Goal: Obtain resource: Download file/media

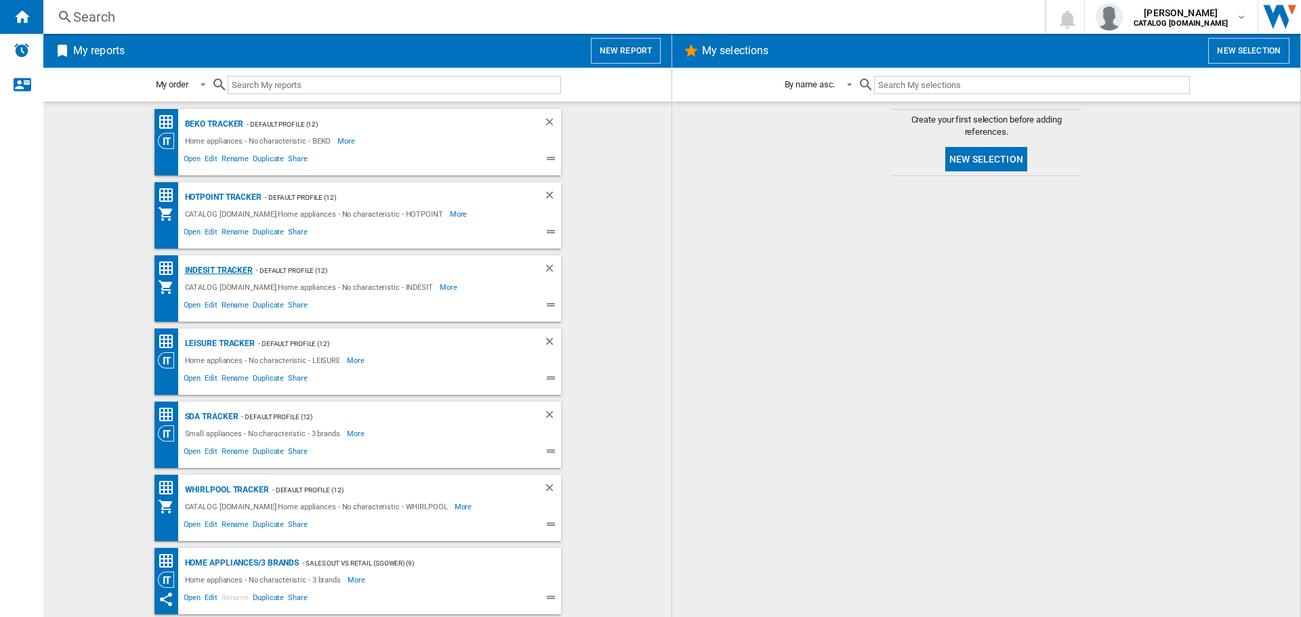
click at [216, 267] on div "Indesit Tracker" at bounding box center [218, 270] width 72 height 17
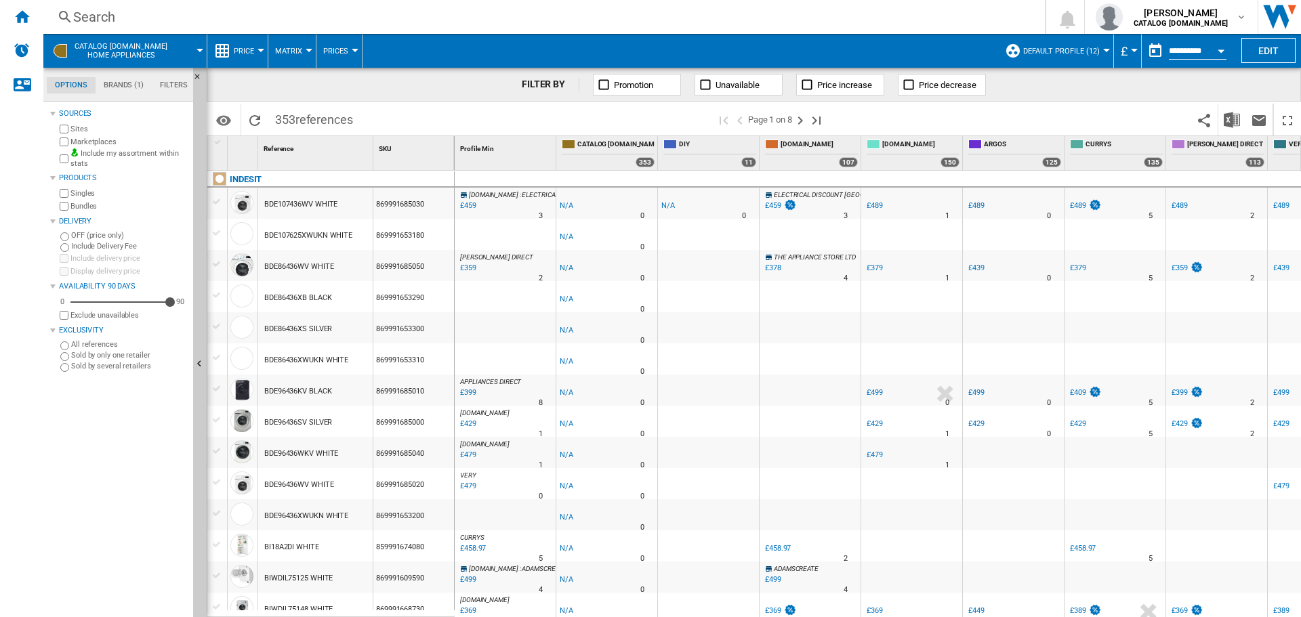
click at [1212, 48] on button "Open calendar" at bounding box center [1221, 49] width 24 height 24
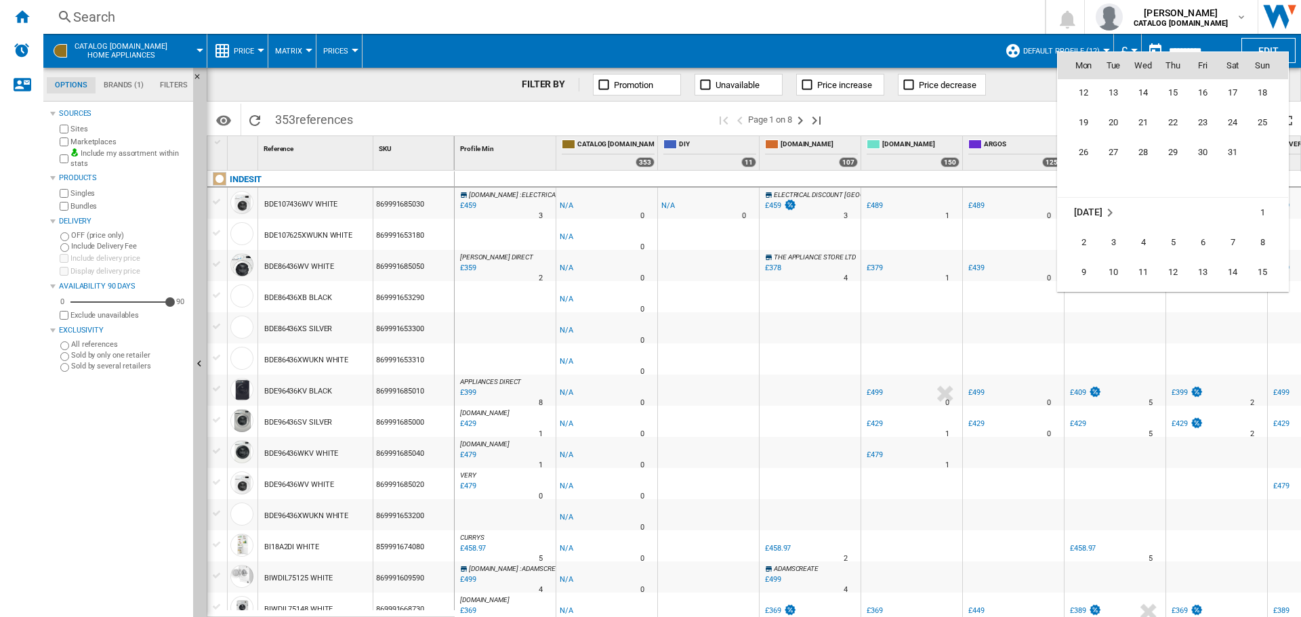
scroll to position [5719, 0]
click at [1169, 180] on span "15" at bounding box center [1172, 181] width 27 height 27
type input "**********"
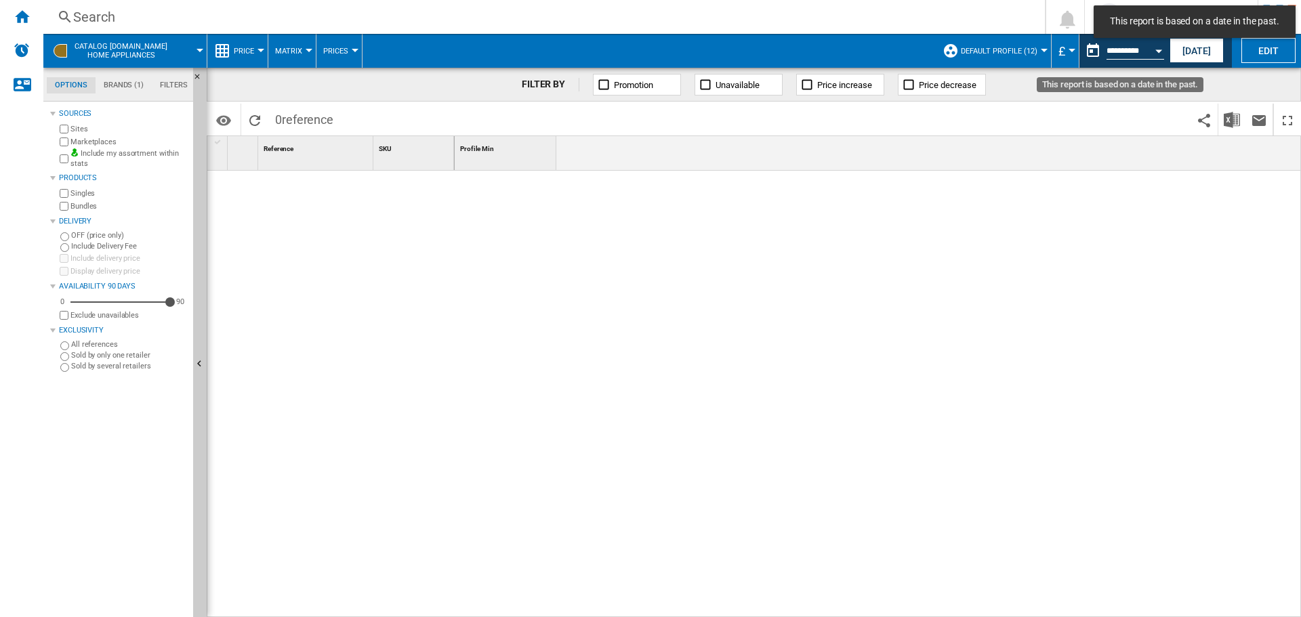
click at [1155, 52] on div "Open calendar" at bounding box center [1158, 50] width 7 height 3
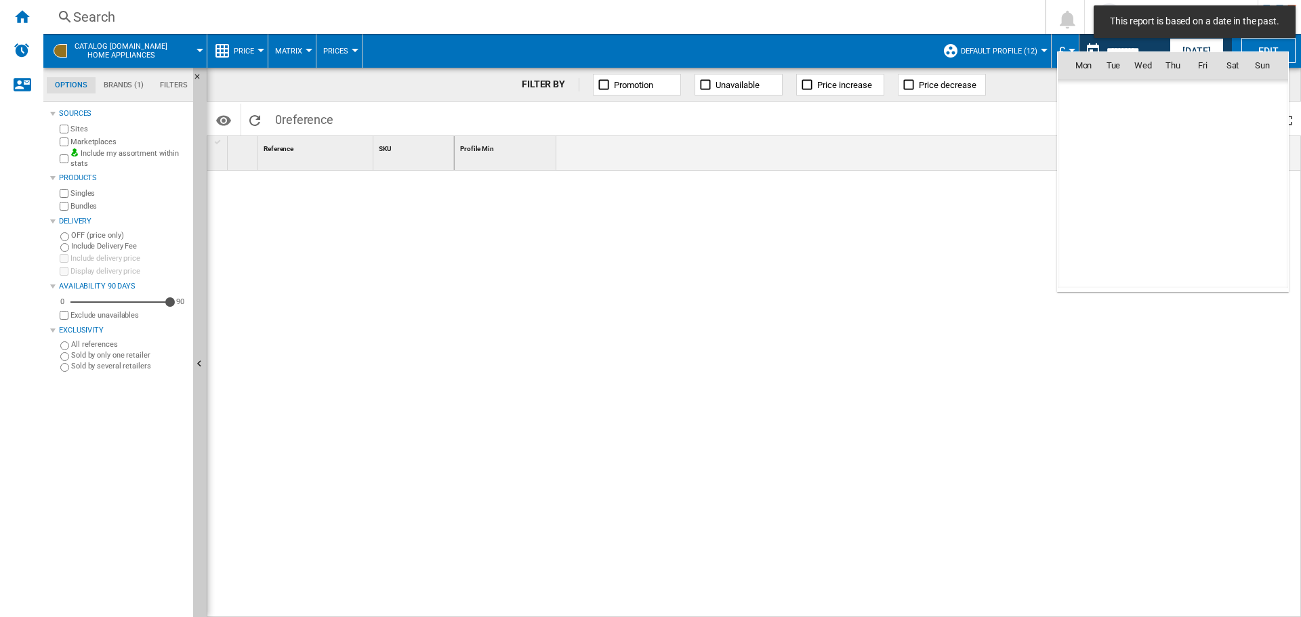
scroll to position [5746, 0]
click at [1138, 152] on span "14" at bounding box center [1143, 154] width 27 height 27
type input "**********"
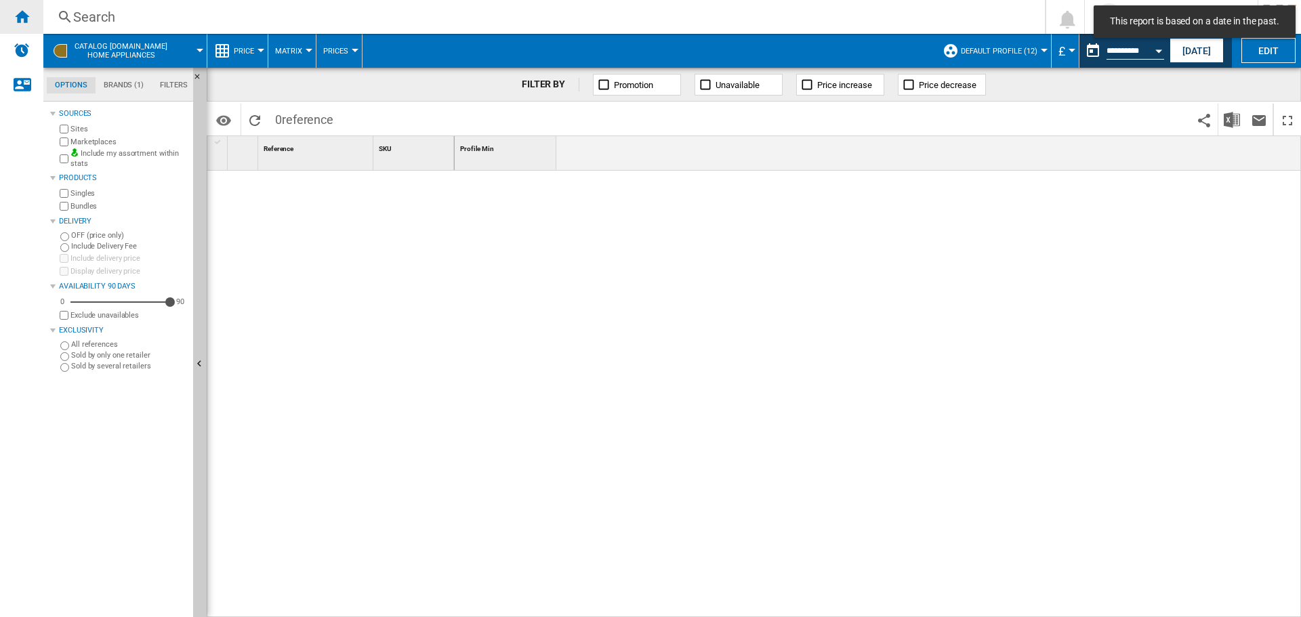
click at [18, 16] on ng-md-icon "Home" at bounding box center [22, 16] width 16 height 16
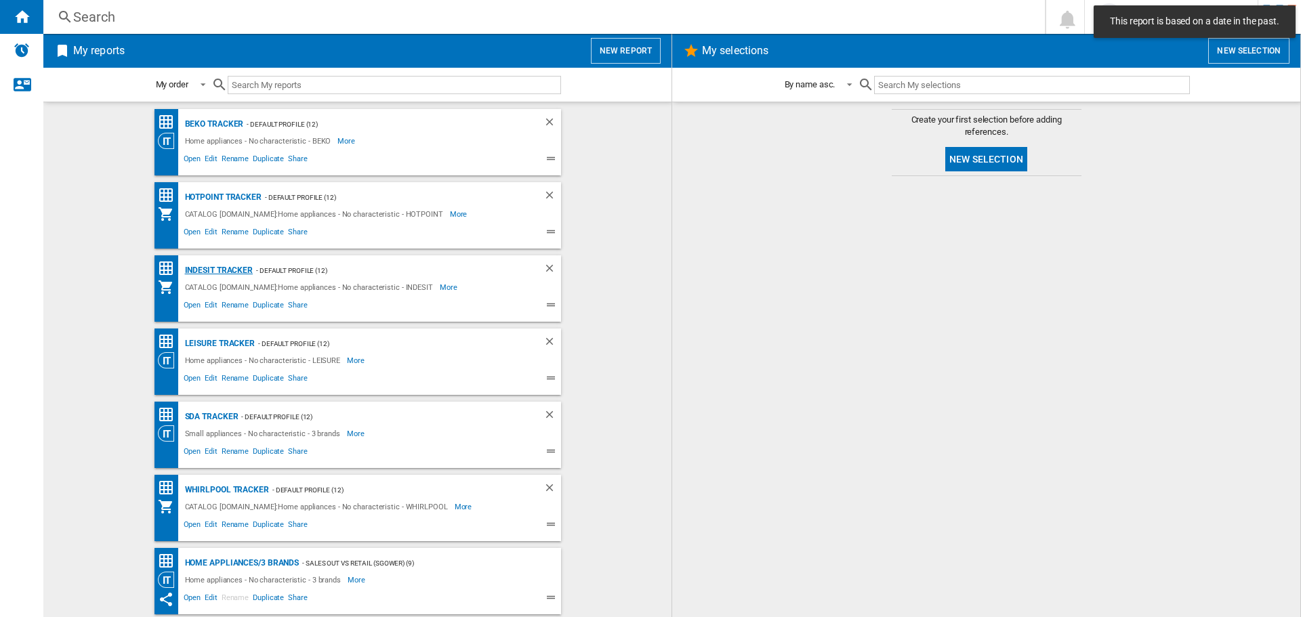
click at [222, 270] on div "Indesit Tracker" at bounding box center [218, 270] width 72 height 17
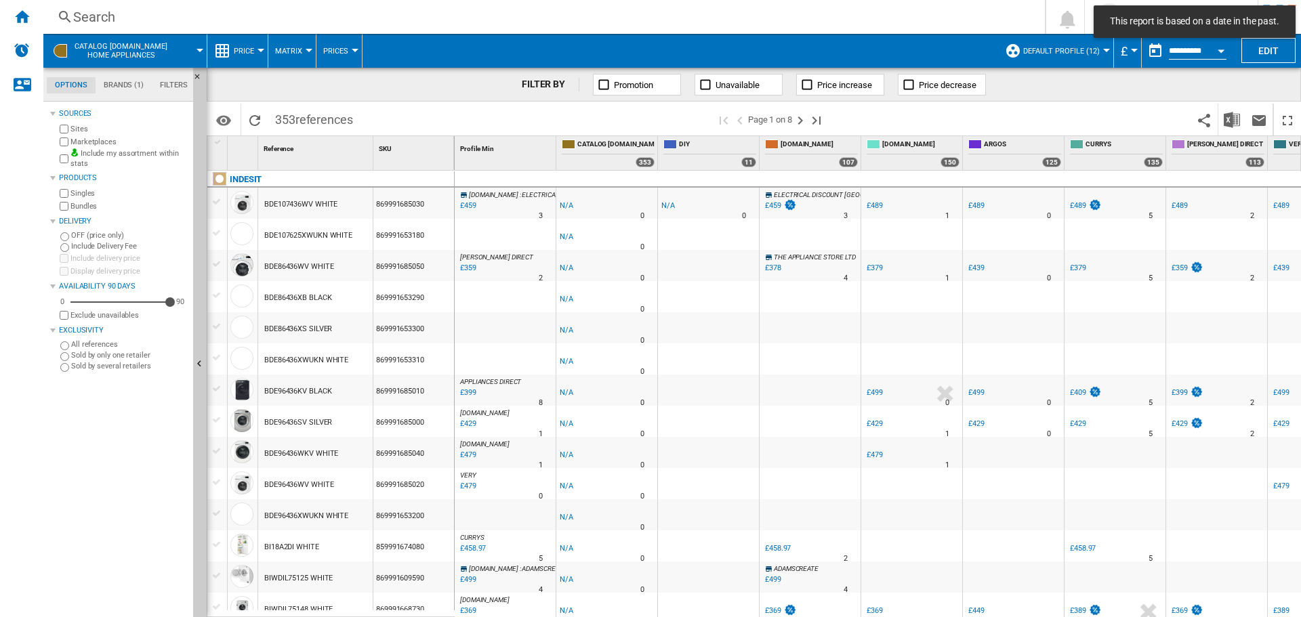
click at [1214, 54] on button "Open calendar" at bounding box center [1221, 49] width 24 height 24
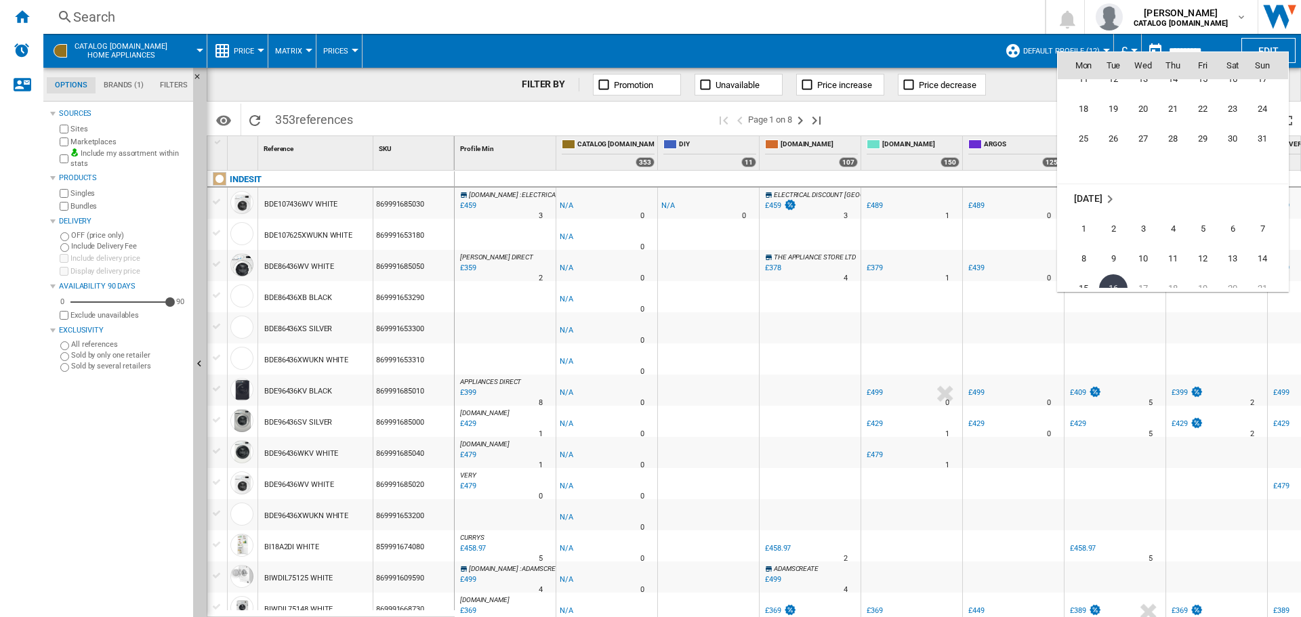
scroll to position [6193, 0]
click at [1148, 154] on span "30" at bounding box center [1143, 155] width 27 height 27
type input "**********"
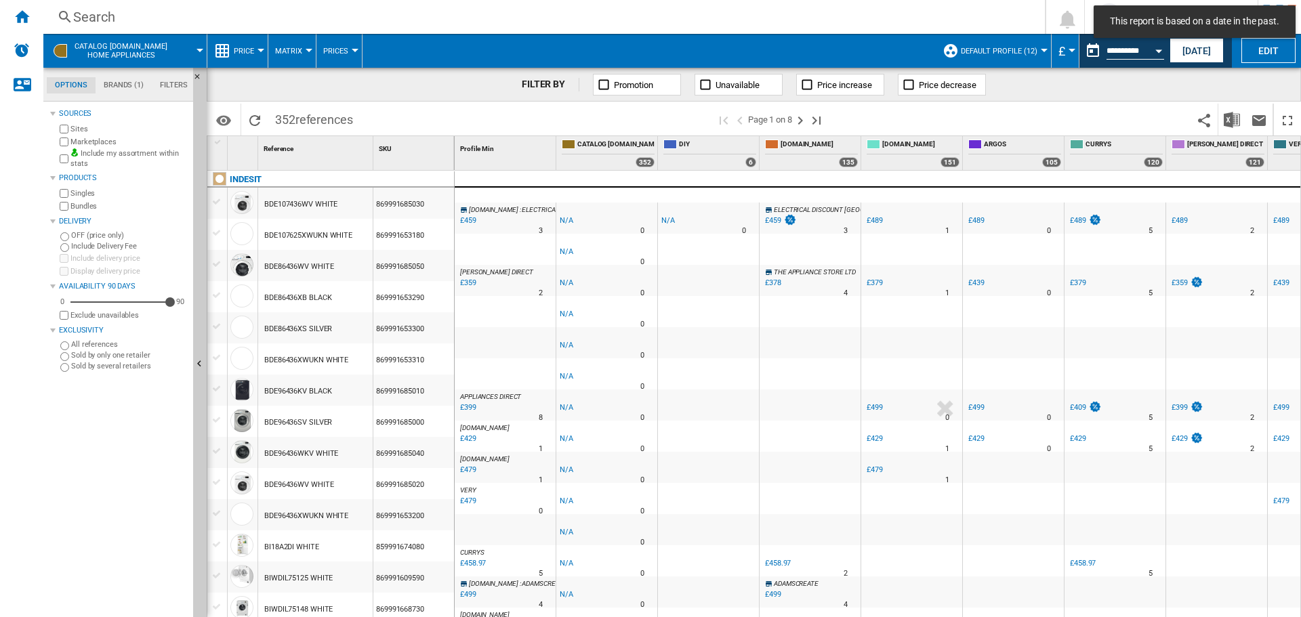
click at [1160, 56] on button "Open calendar" at bounding box center [1159, 49] width 24 height 24
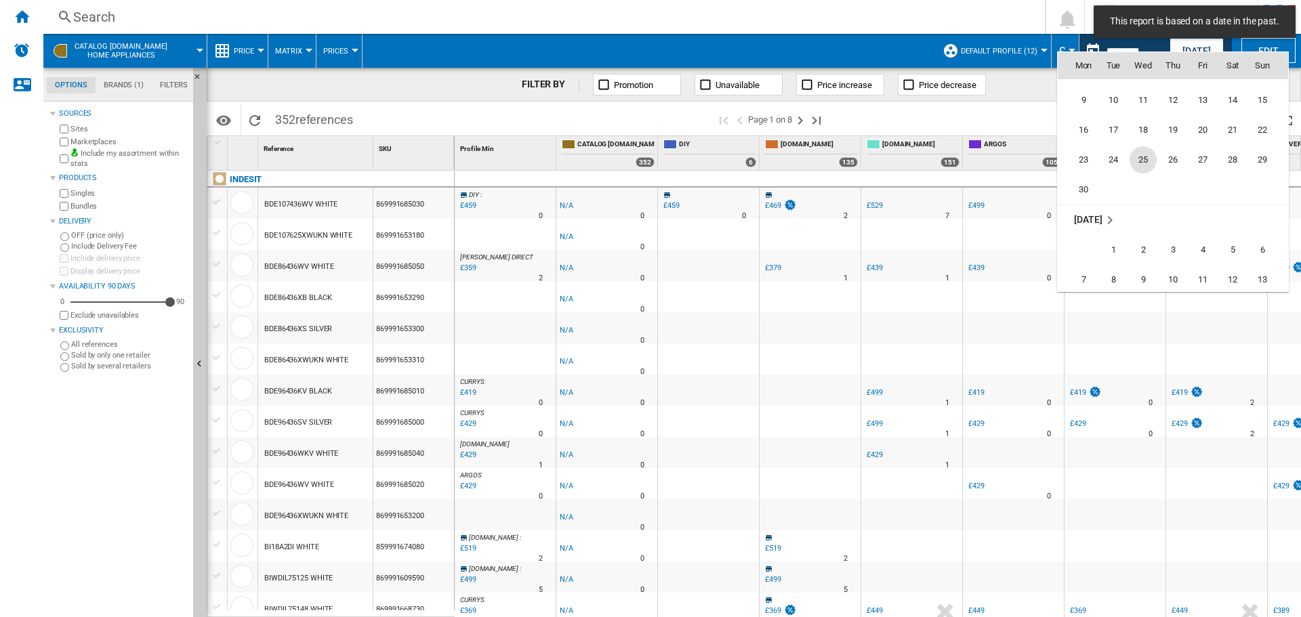
scroll to position [5970, 0]
click at [1147, 161] on span "25" at bounding box center [1143, 170] width 27 height 27
type input "**********"
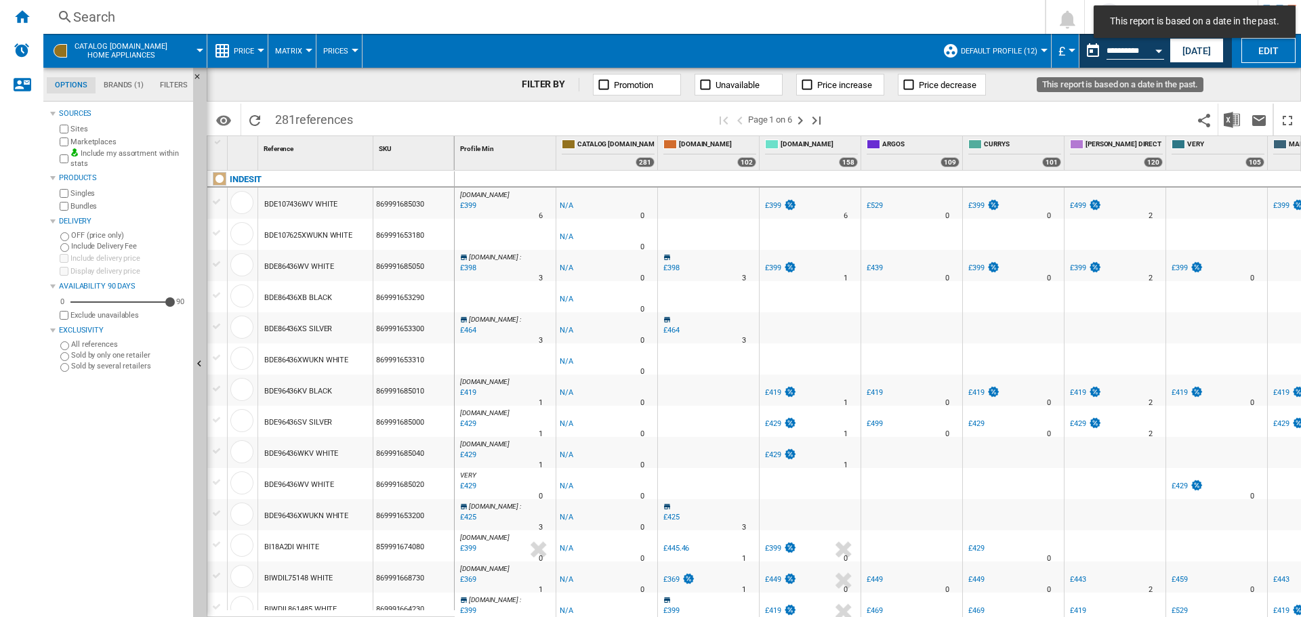
click at [1155, 58] on button "Open calendar" at bounding box center [1159, 49] width 24 height 24
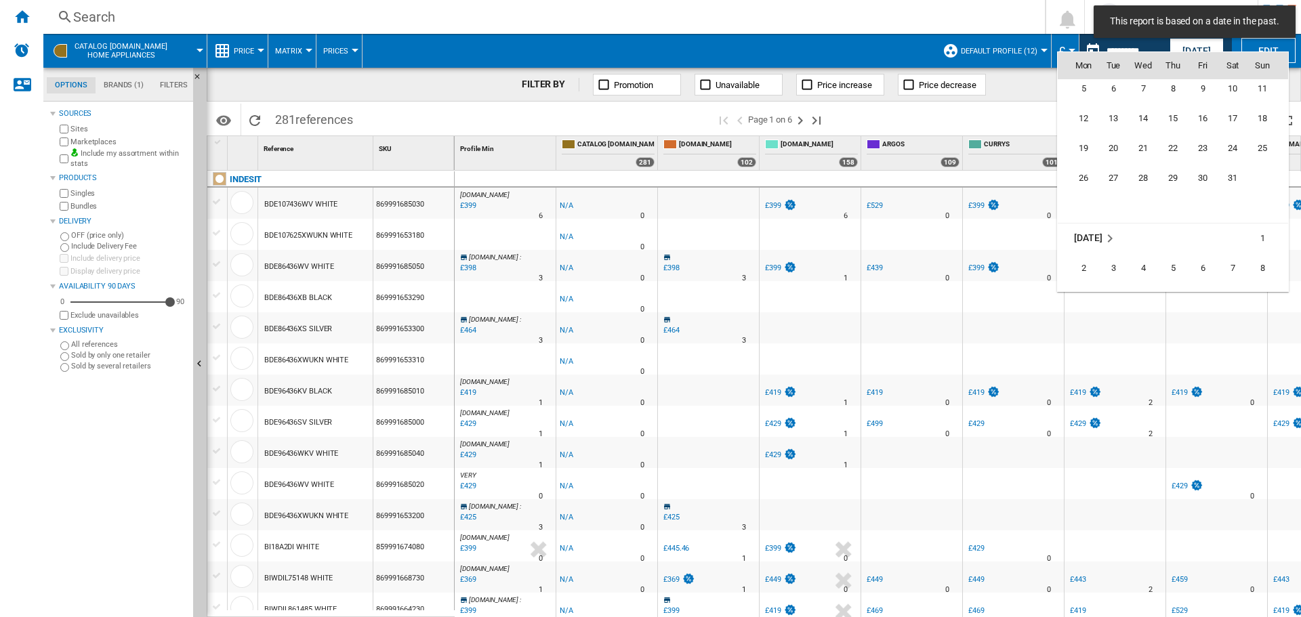
scroll to position [5723, 0]
click at [1167, 225] on span "29" at bounding box center [1172, 237] width 27 height 27
type input "**********"
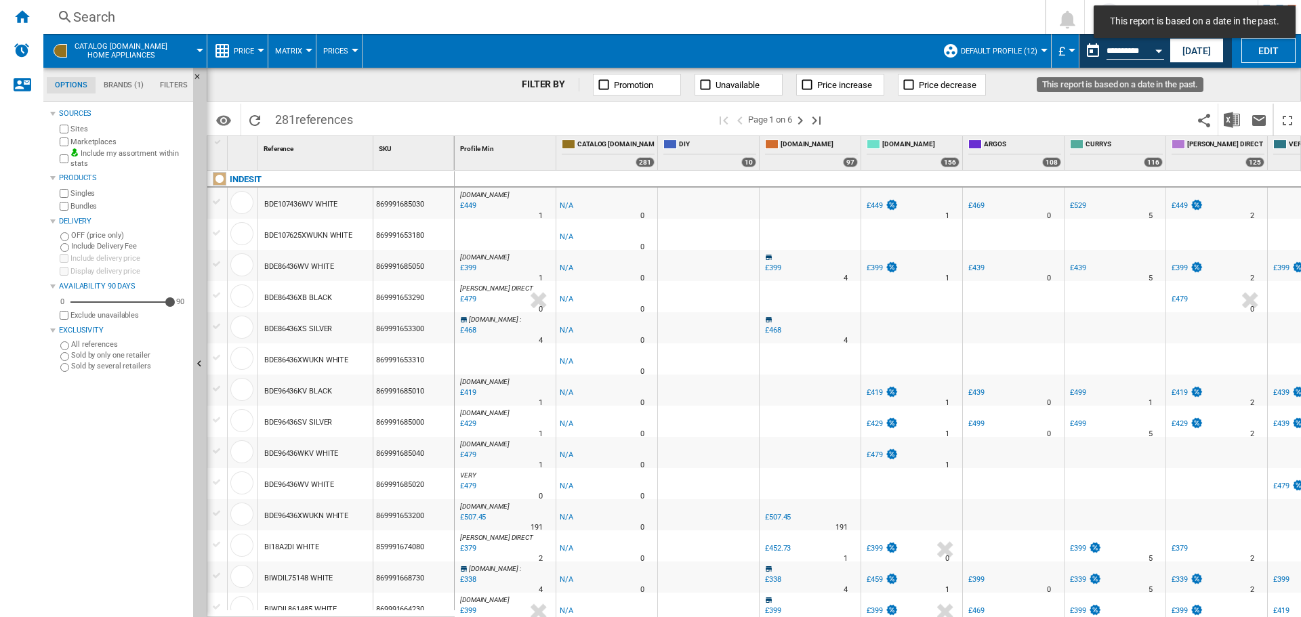
click at [1145, 57] on input "**********" at bounding box center [1136, 53] width 58 height 12
click at [1152, 58] on button "Open calendar" at bounding box center [1159, 49] width 24 height 24
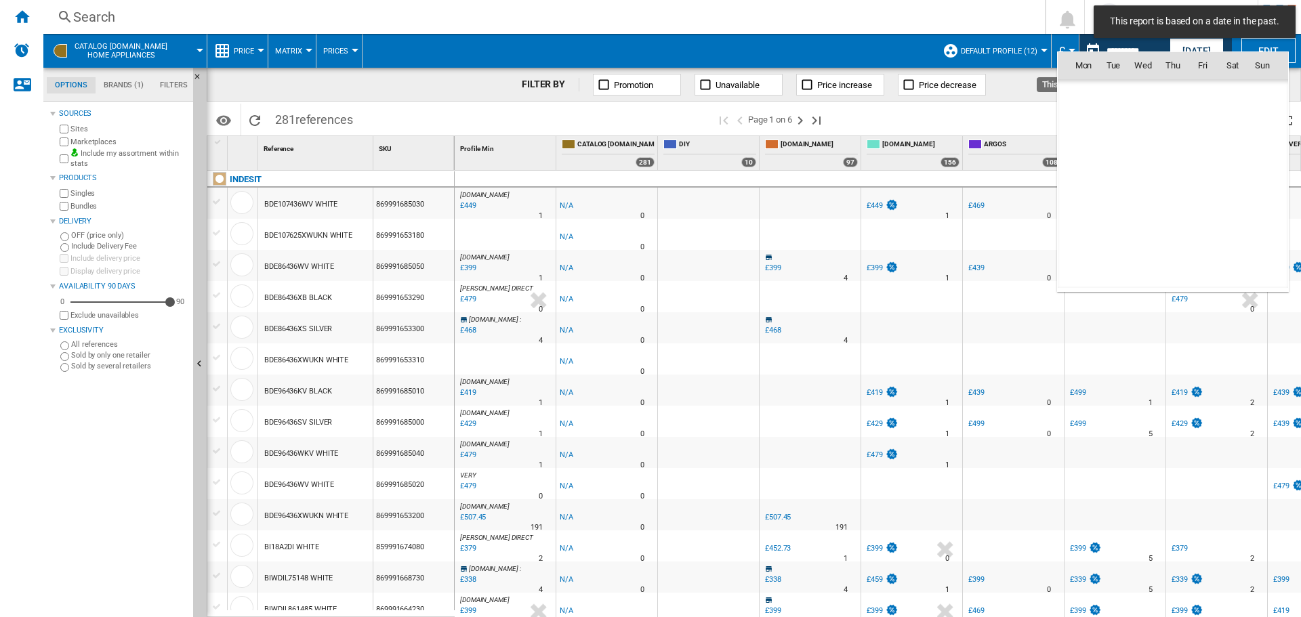
scroll to position [5746, 0]
click at [1113, 187] on span "20" at bounding box center [1113, 184] width 27 height 27
type input "**********"
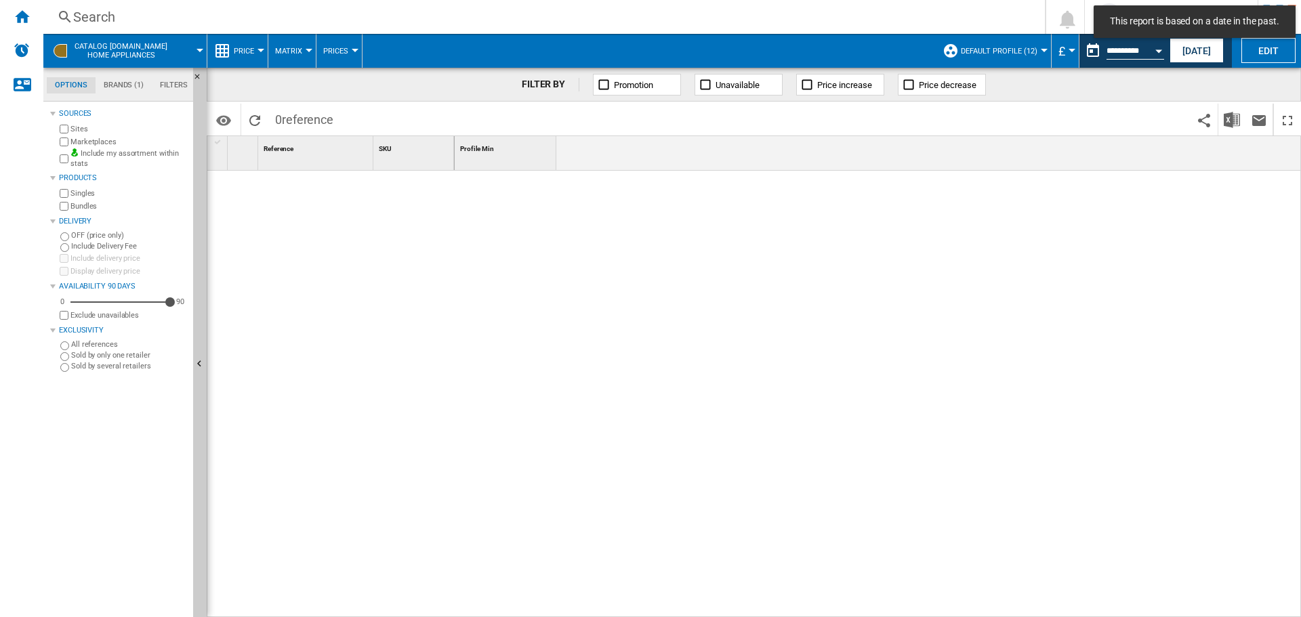
click at [1154, 53] on button "Open calendar" at bounding box center [1159, 49] width 24 height 24
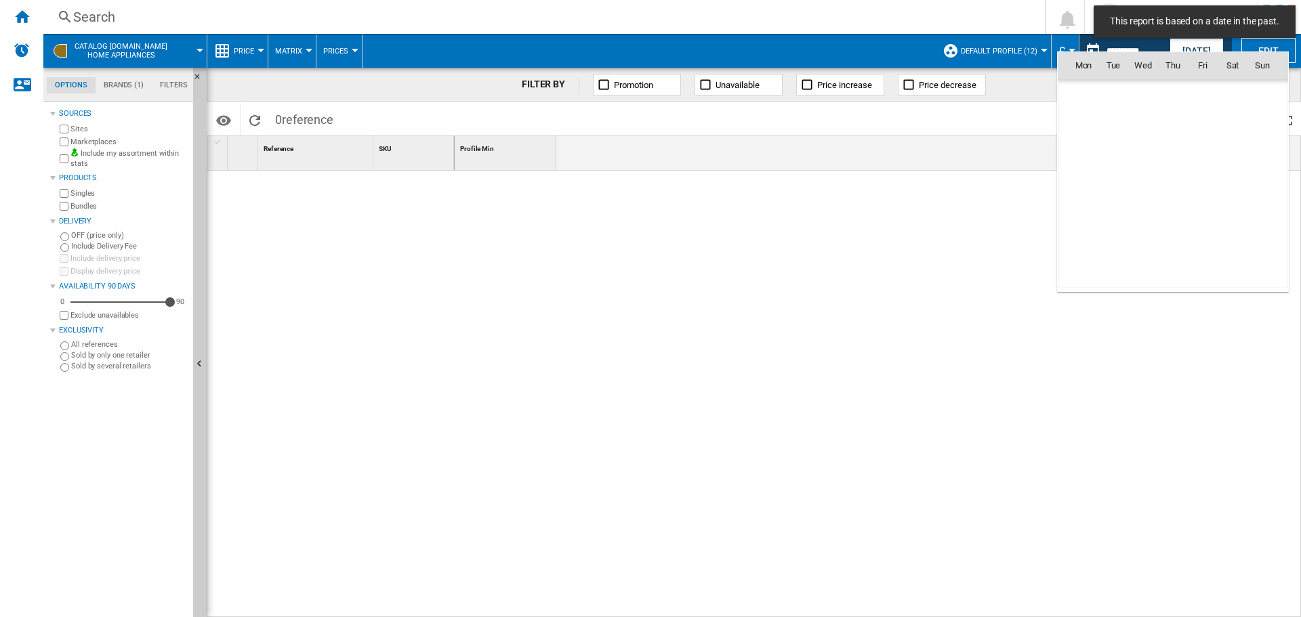
scroll to position [5746, 0]
click at [1182, 179] on span "22" at bounding box center [1172, 184] width 27 height 27
type input "**********"
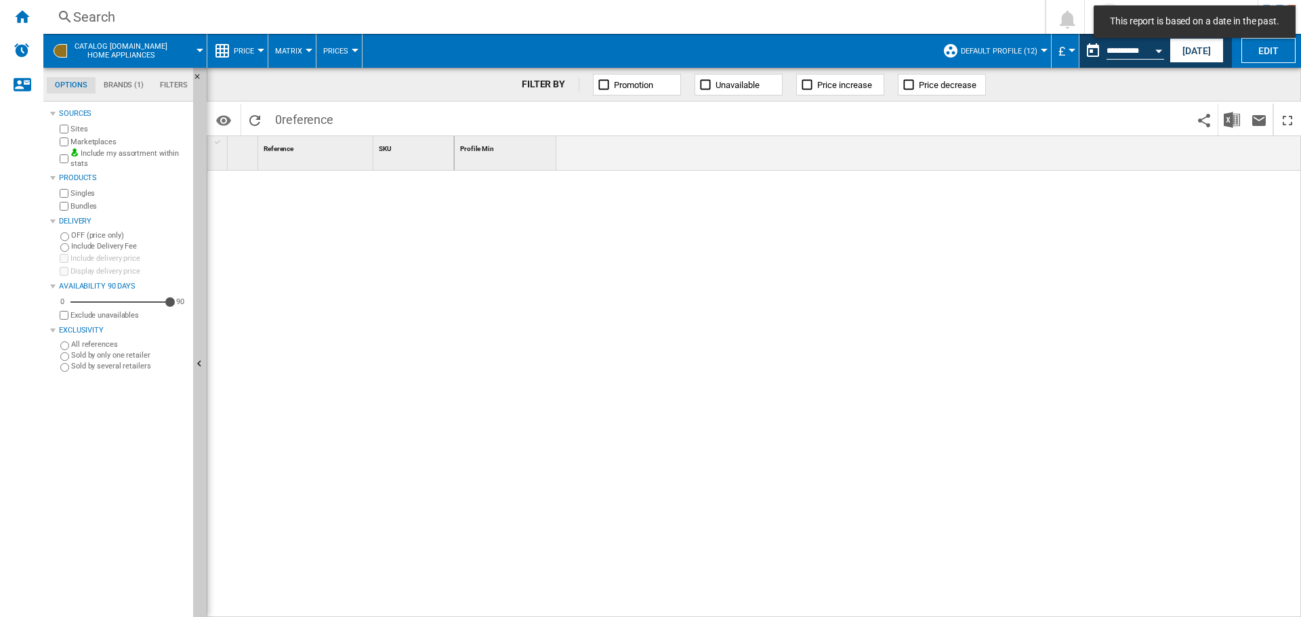
click at [1157, 45] on button "Open calendar" at bounding box center [1159, 49] width 24 height 24
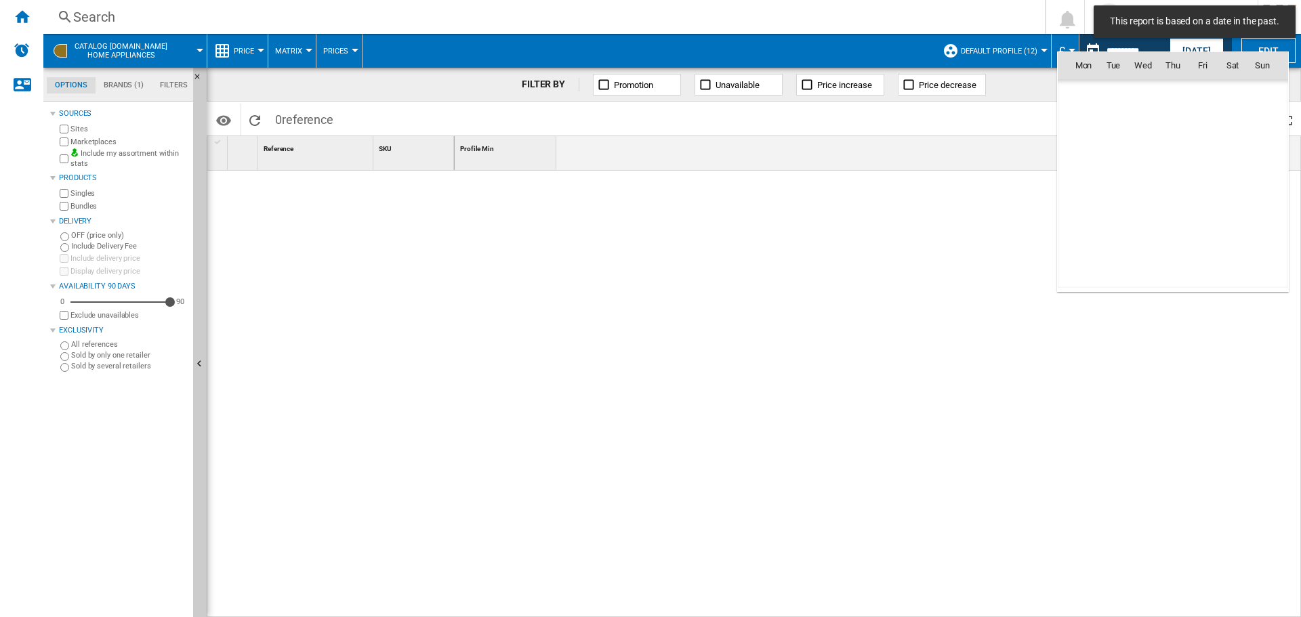
scroll to position [5746, 0]
click at [1090, 210] on span "26" at bounding box center [1083, 214] width 27 height 27
type input "**********"
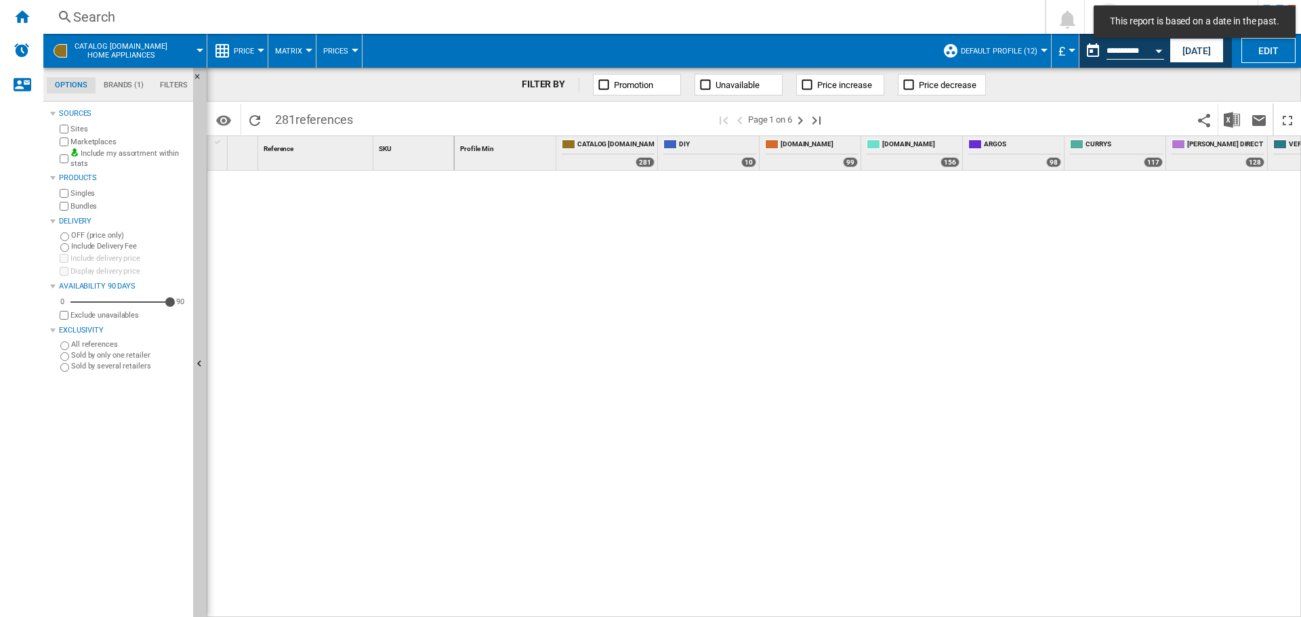
click at [1151, 56] on button "Open calendar" at bounding box center [1159, 49] width 24 height 24
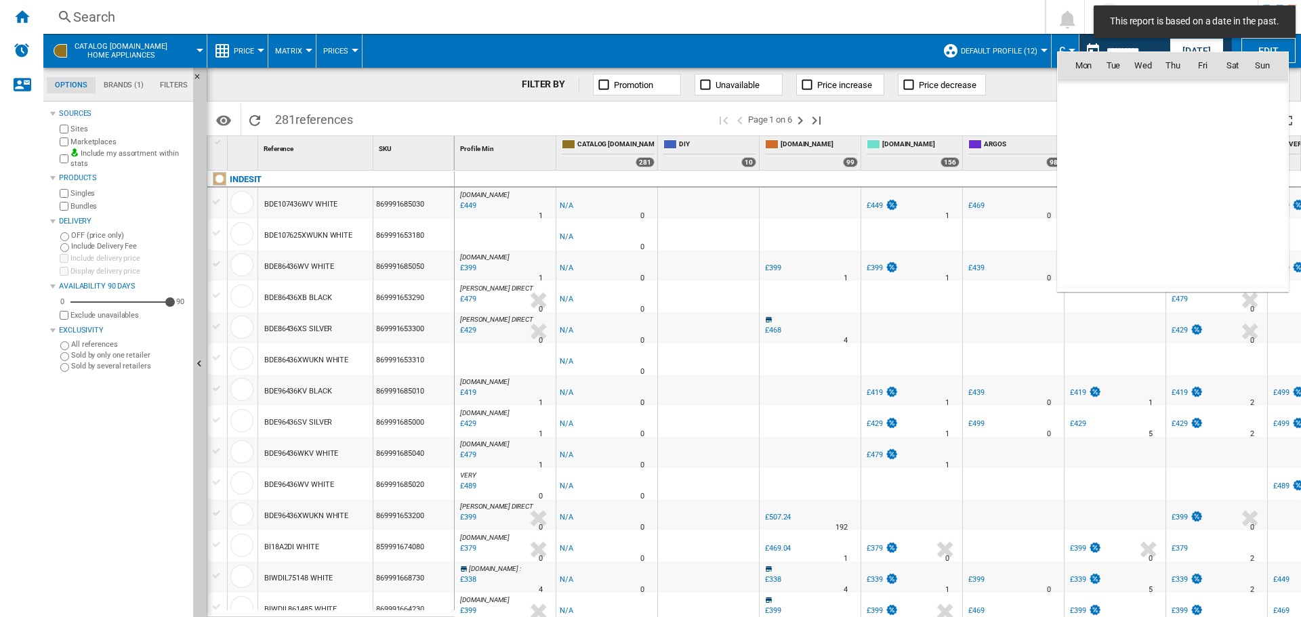
scroll to position [5746, 0]
click at [1115, 50] on div at bounding box center [650, 308] width 1301 height 617
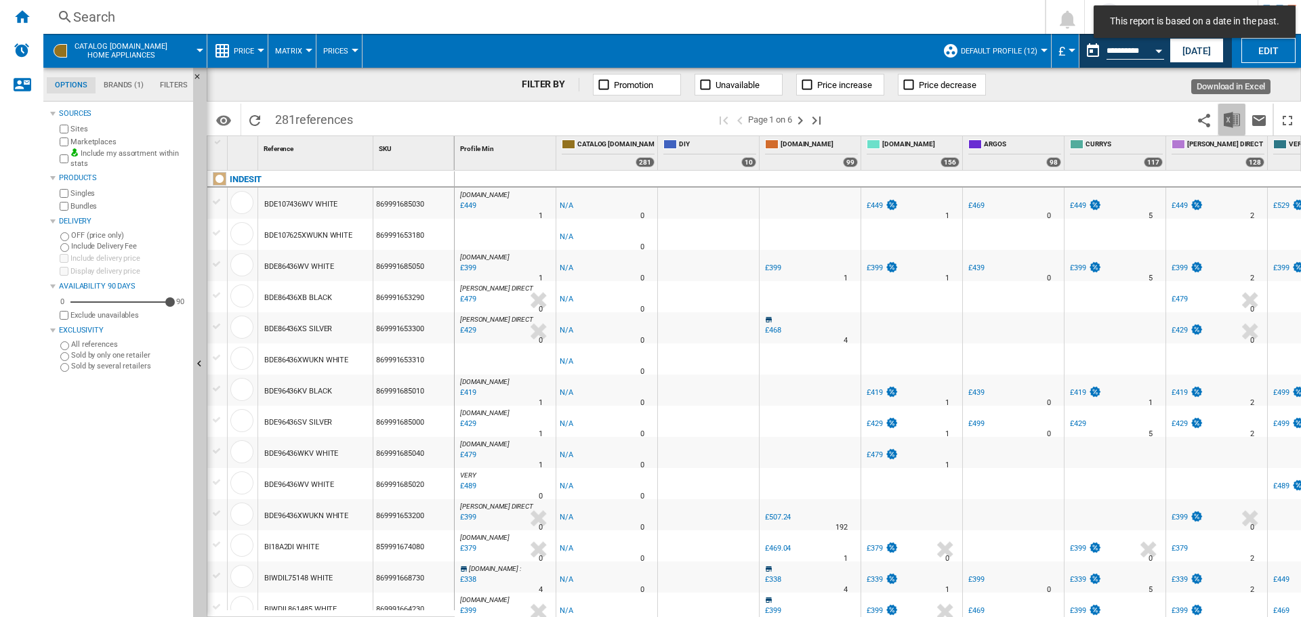
click at [1233, 120] on img "Download in Excel" at bounding box center [1232, 120] width 16 height 16
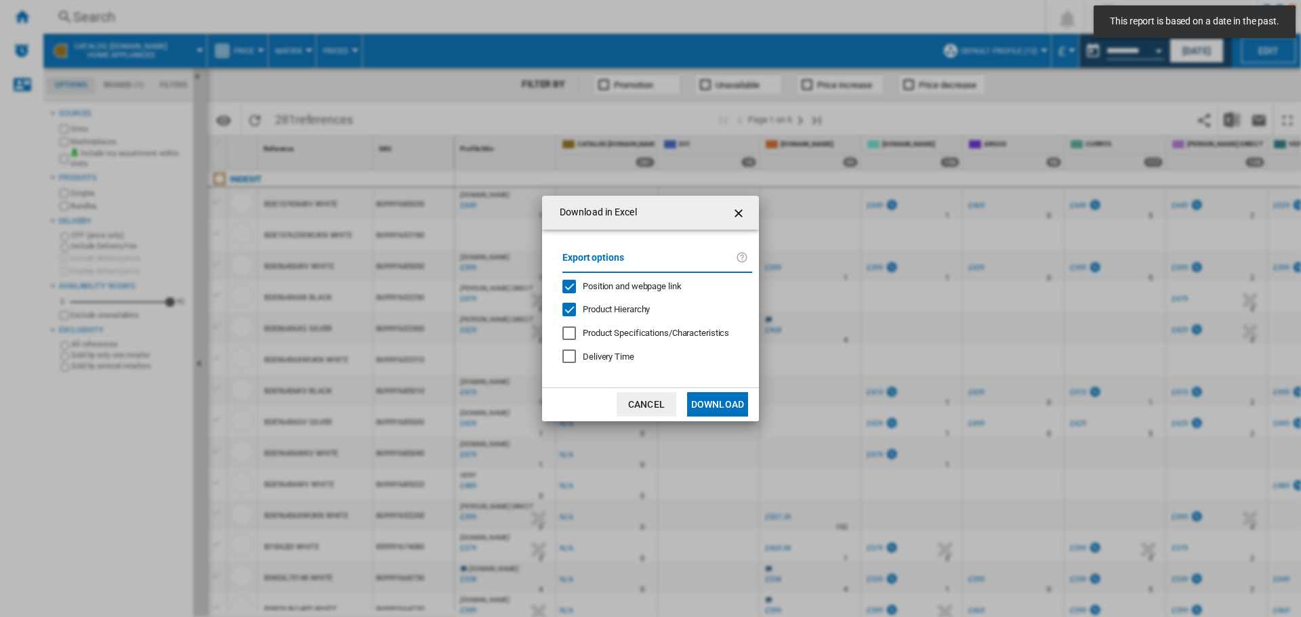
click at [714, 406] on button "Download" at bounding box center [717, 404] width 61 height 24
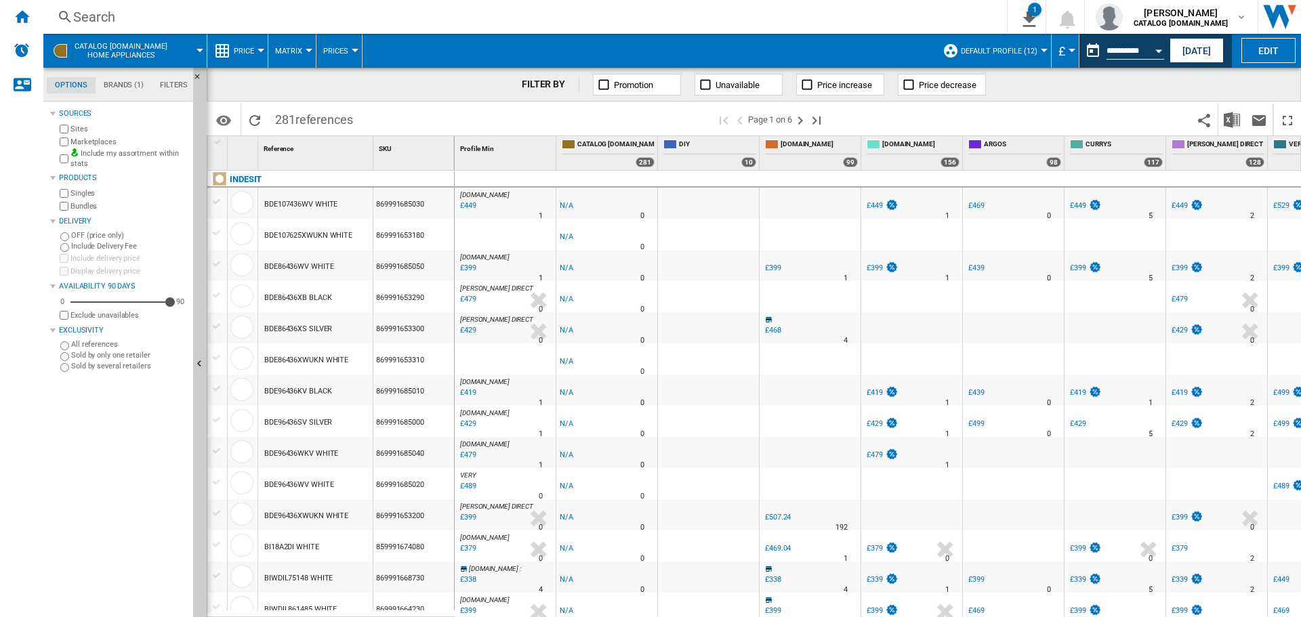
click at [219, 14] on div "Search" at bounding box center [522, 16] width 899 height 19
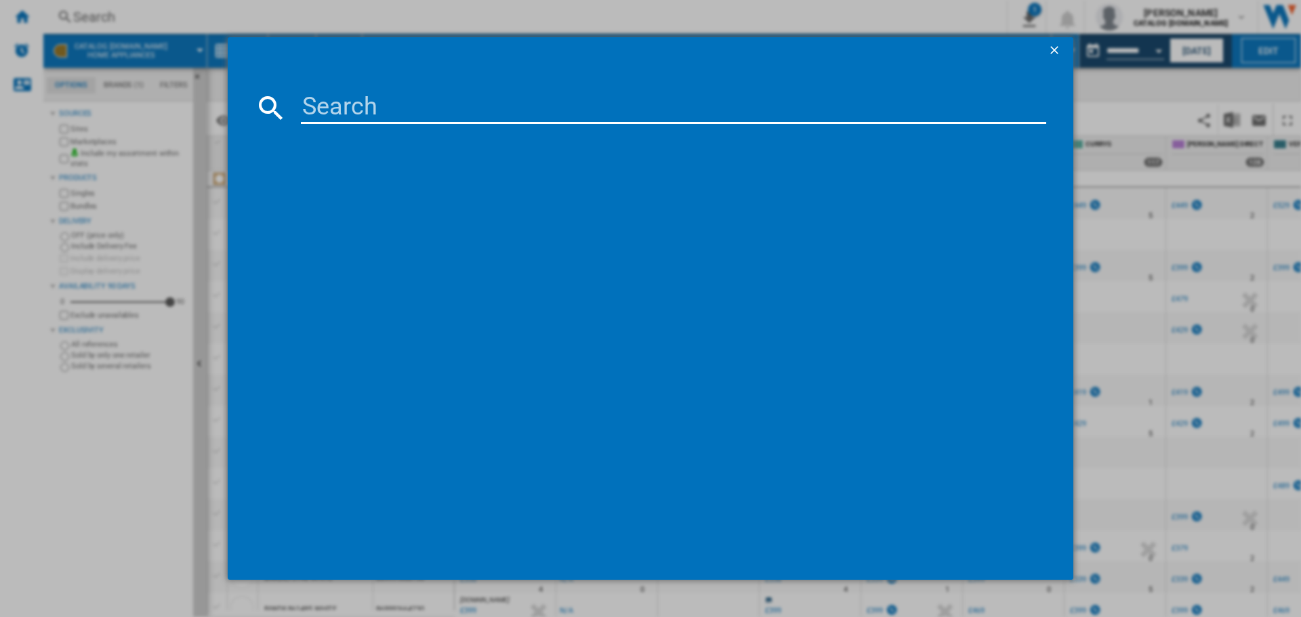
click at [354, 104] on input at bounding box center [673, 107] width 745 height 33
paste input "I2 D81W [GEOGRAPHIC_DATA]"
type input "I2 D81W [GEOGRAPHIC_DATA]"
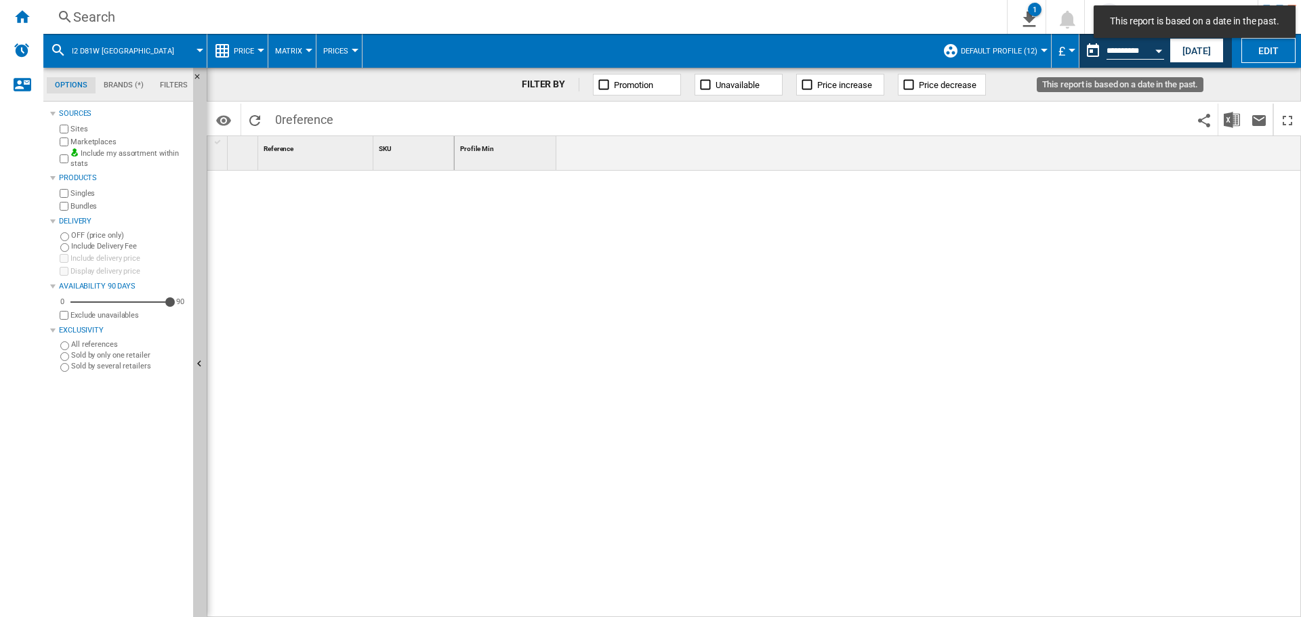
click at [1166, 54] on button "Open calendar" at bounding box center [1159, 49] width 24 height 24
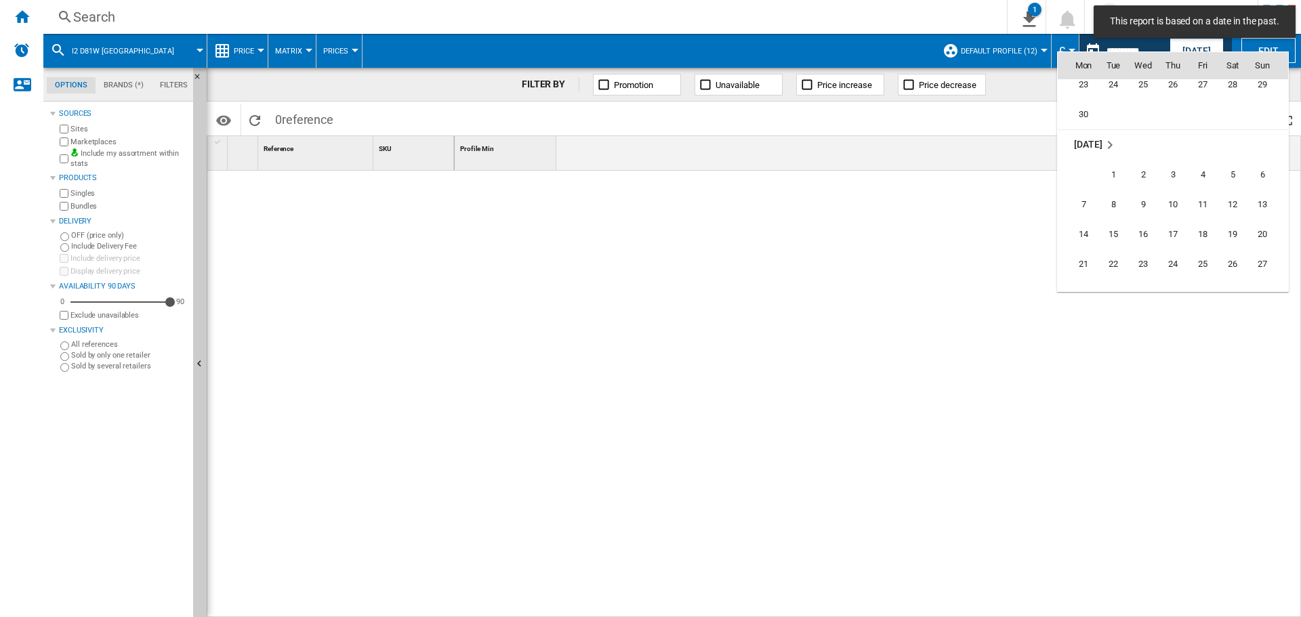
scroll to position [6153, 0]
click at [1164, 164] on span "24" at bounding box center [1172, 166] width 27 height 27
type input "**********"
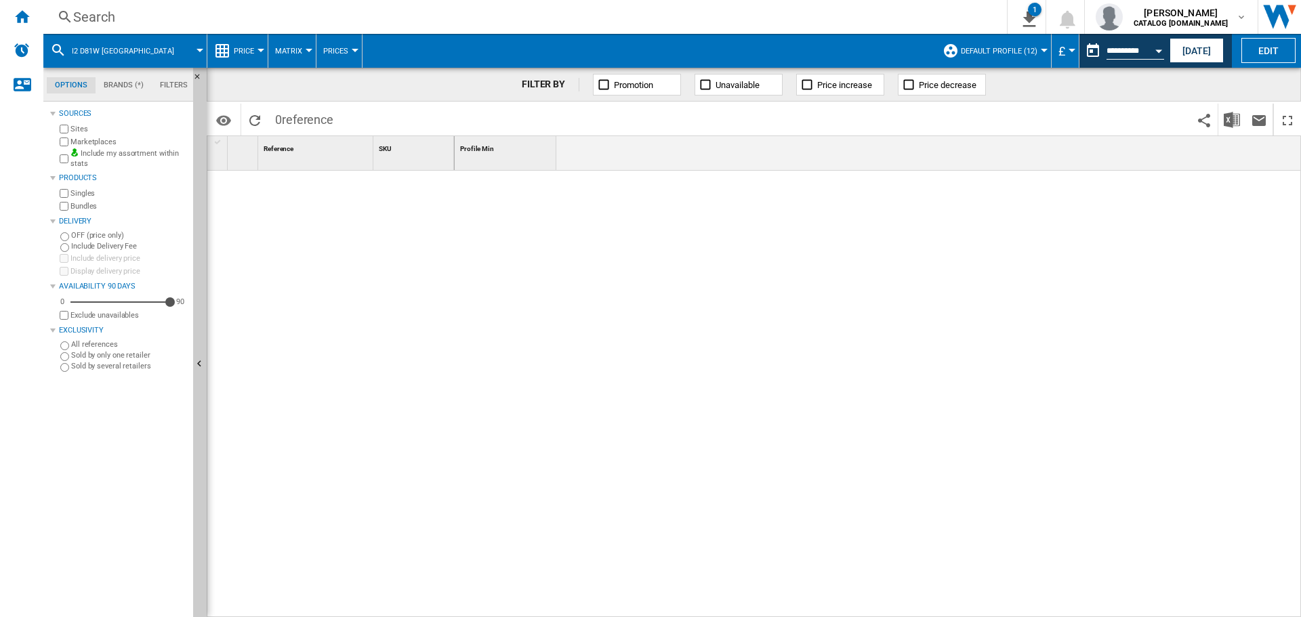
click at [350, 5] on div "Search Search 0 1 Indesit Tracker [Price Matrix] Clear all exports [PERSON_NAME…" at bounding box center [672, 17] width 1258 height 34
click at [348, 9] on div "Search" at bounding box center [522, 16] width 899 height 19
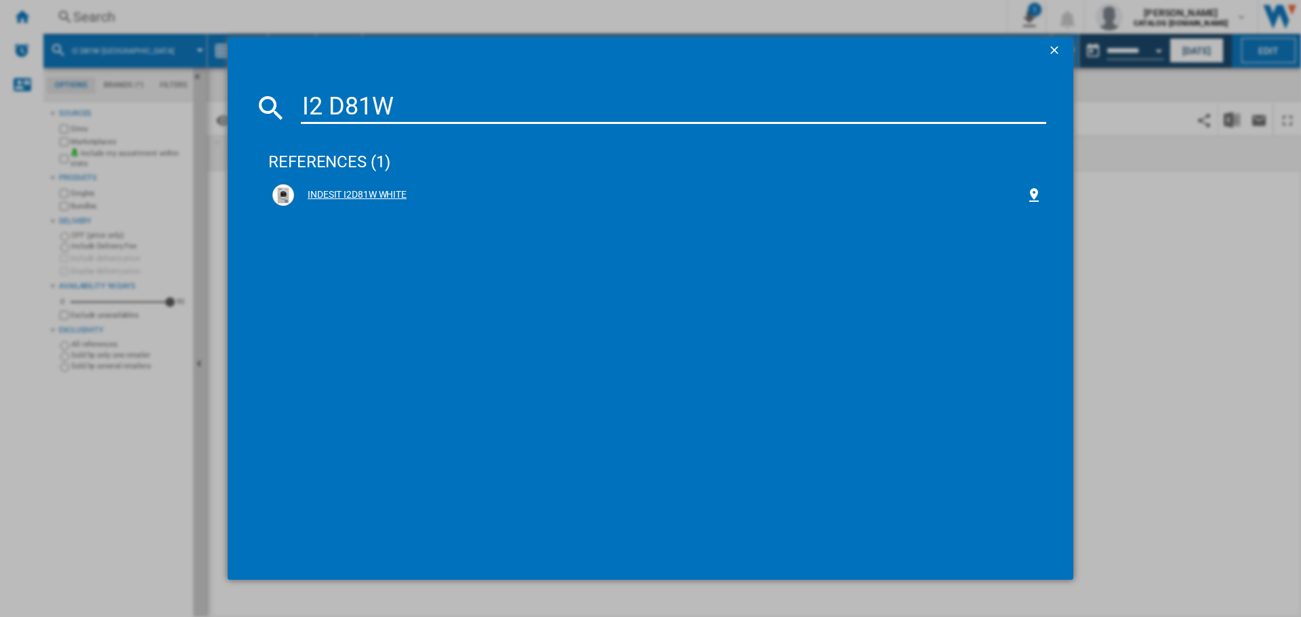
type input "I2 D81W"
click at [377, 186] on div "INDESIT I2D81W WHITE" at bounding box center [657, 195] width 770 height 22
click at [392, 193] on div "INDESIT I2D81W WHITE" at bounding box center [660, 195] width 732 height 14
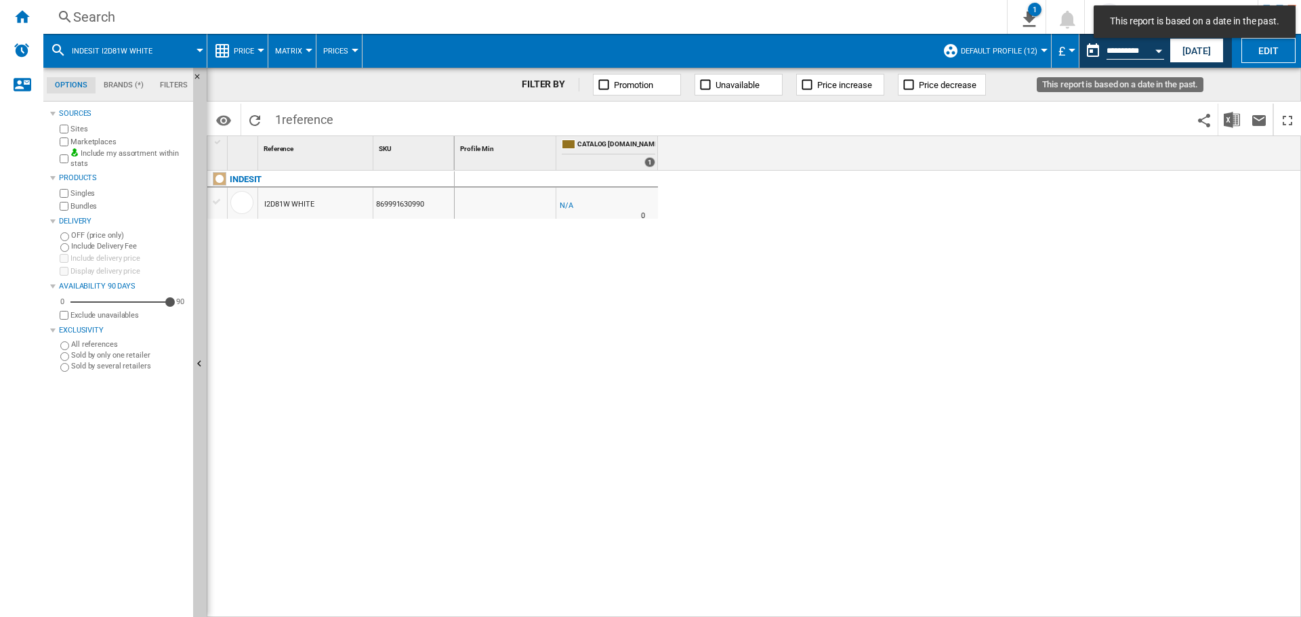
click at [1153, 47] on button "Open calendar" at bounding box center [1159, 49] width 24 height 24
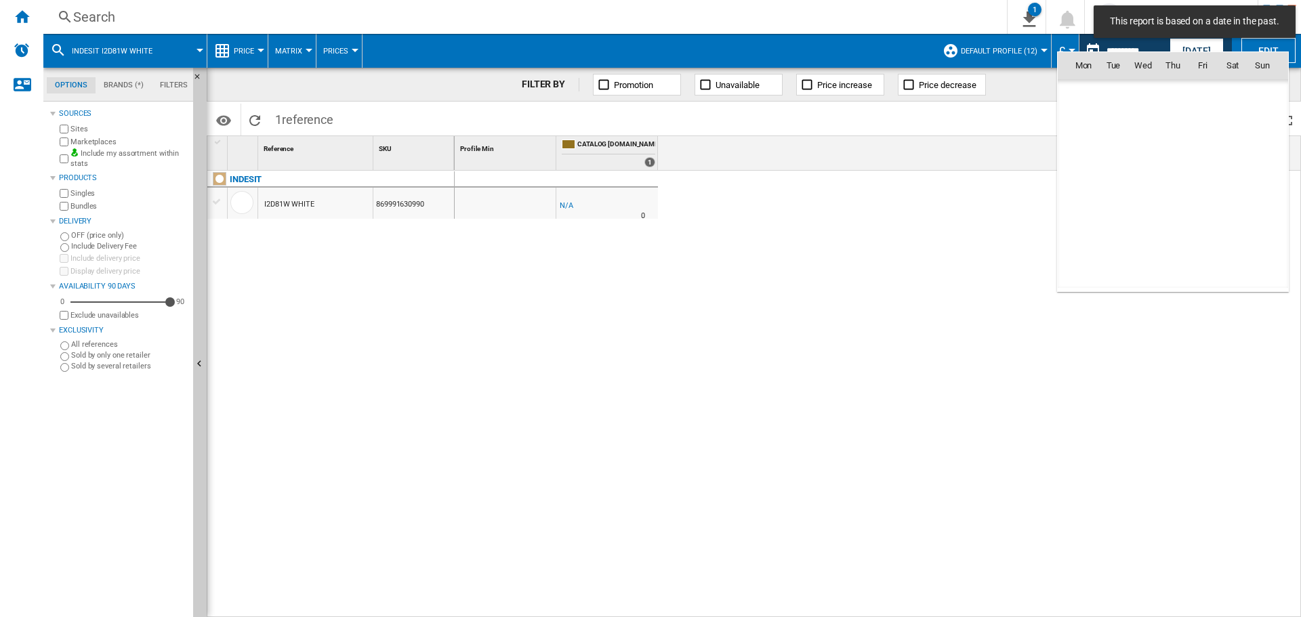
scroll to position [6105, 0]
click at [1172, 128] on span "3" at bounding box center [1172, 124] width 27 height 27
type input "**********"
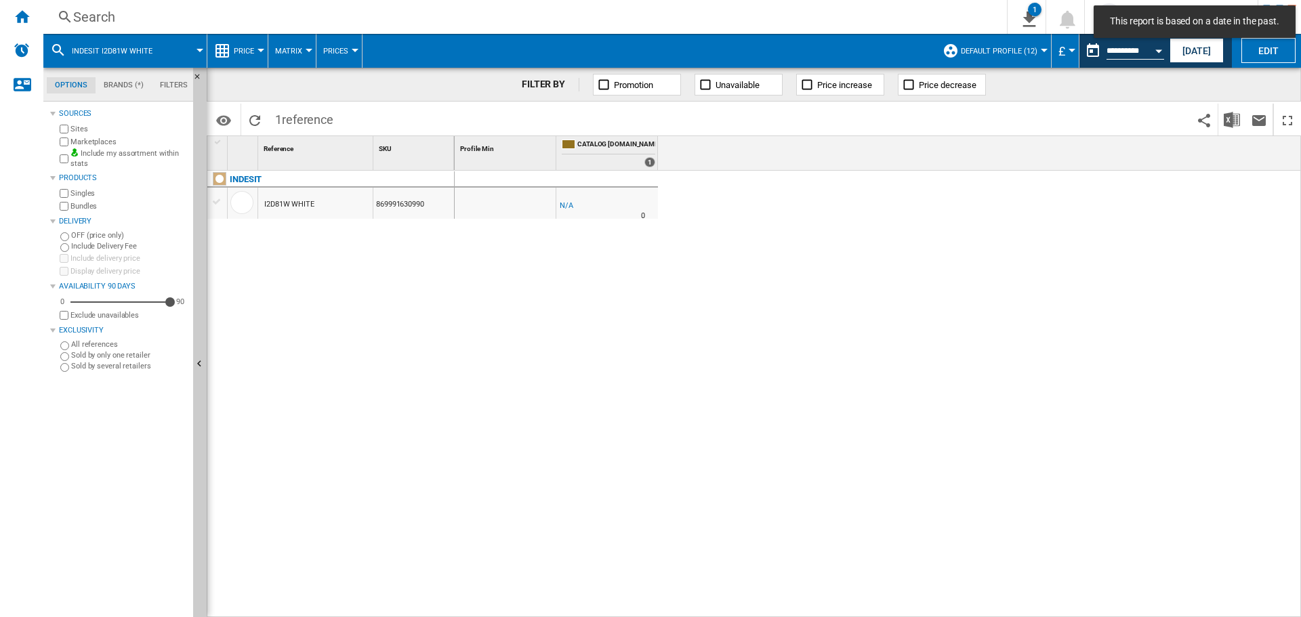
click at [1155, 49] on button "Open calendar" at bounding box center [1159, 49] width 24 height 24
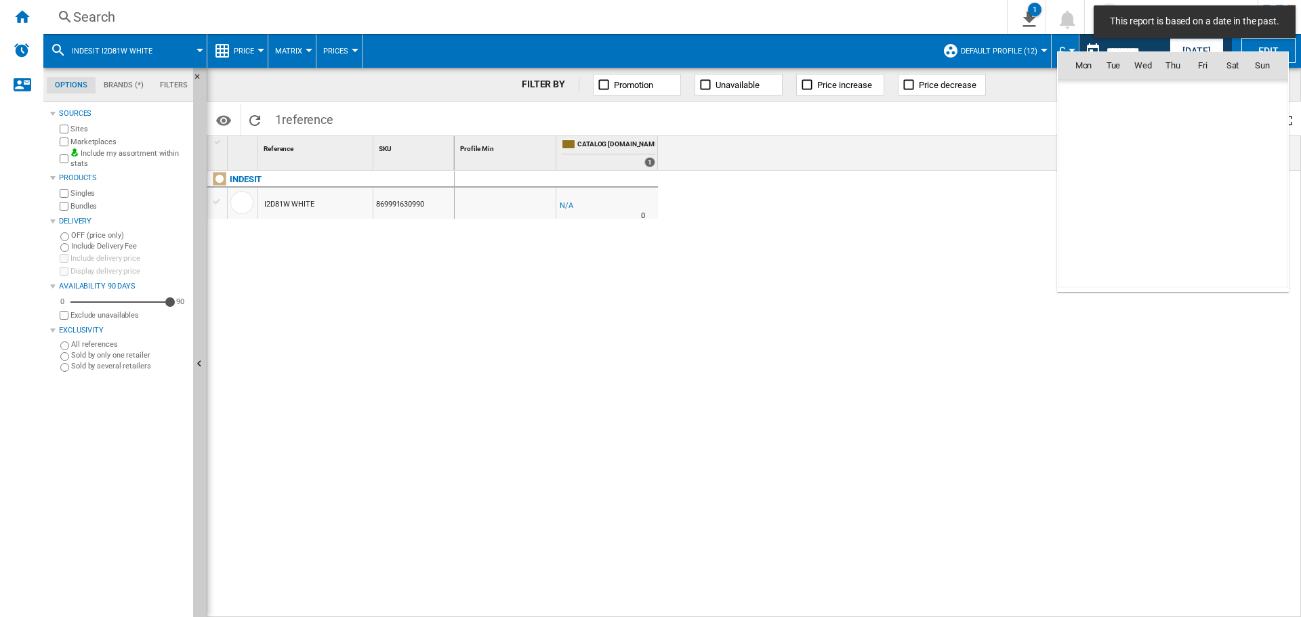
scroll to position [6105, 0]
click at [1107, 183] on span "15" at bounding box center [1113, 184] width 27 height 27
type input "**********"
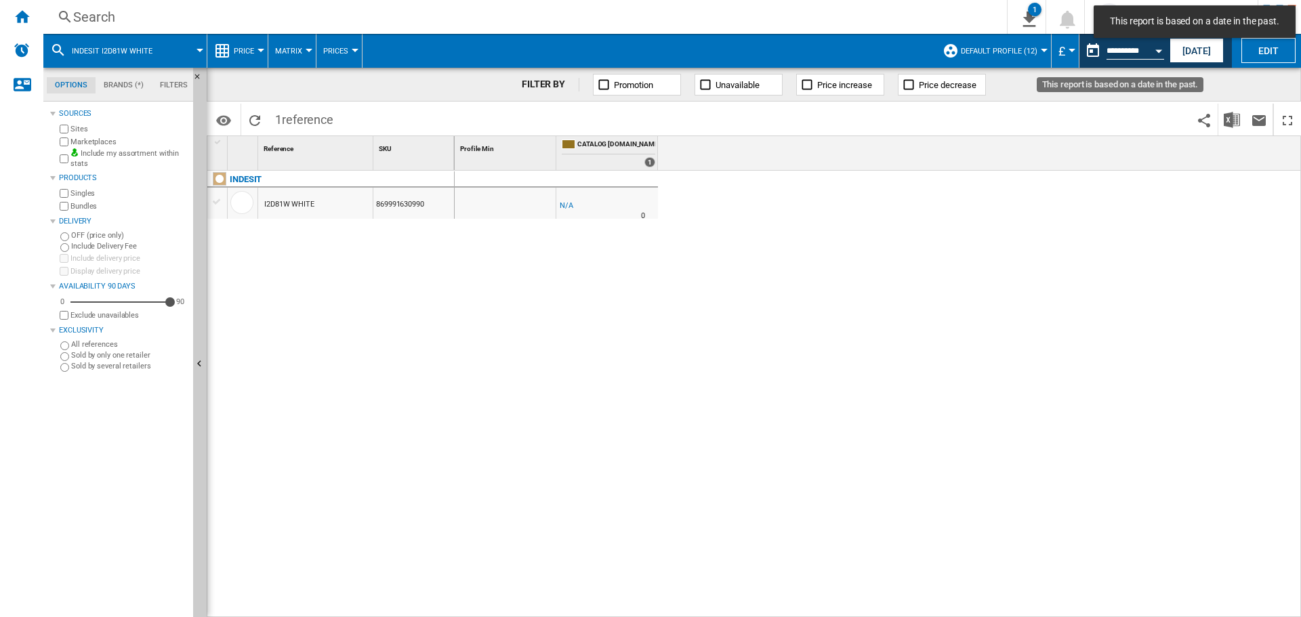
click at [1152, 54] on button "Open calendar" at bounding box center [1159, 49] width 24 height 24
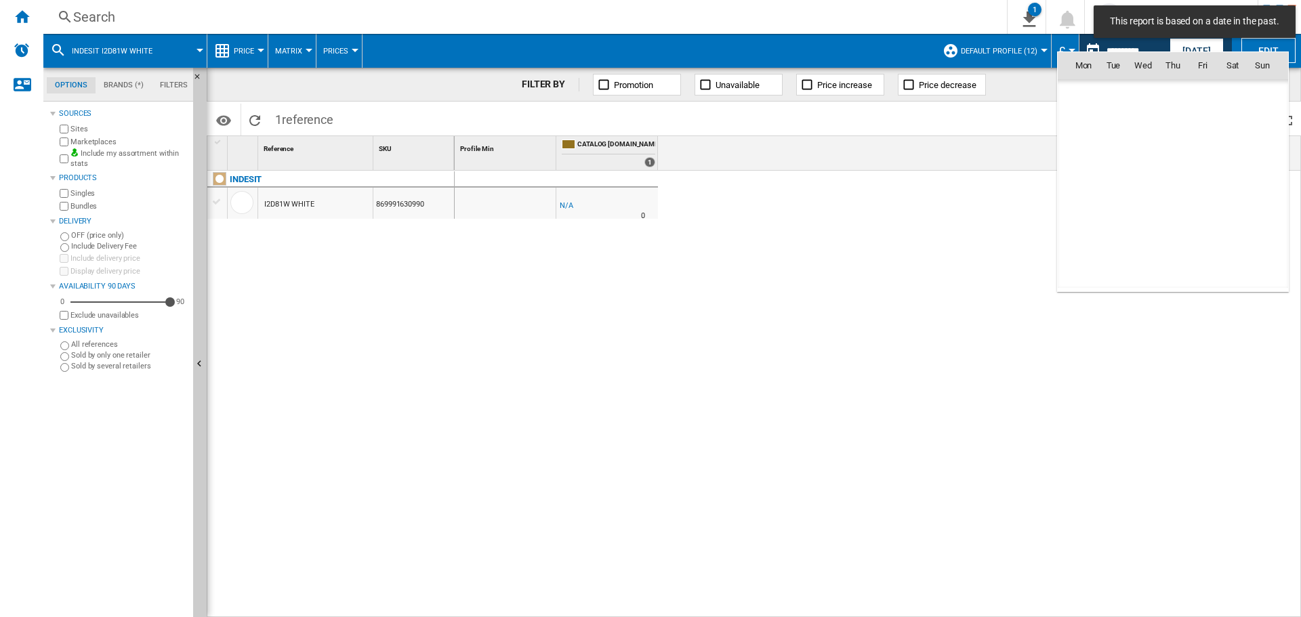
scroll to position [6105, 0]
click at [1094, 216] on span "21" at bounding box center [1083, 214] width 27 height 27
type input "**********"
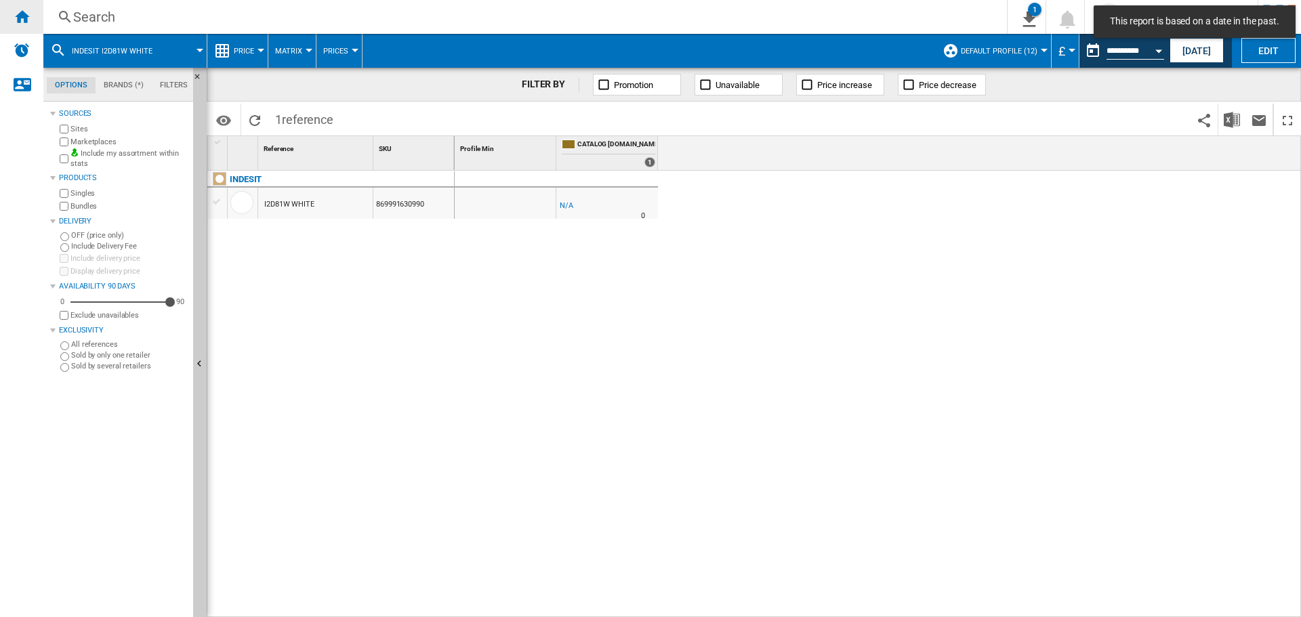
click at [15, 18] on ng-md-icon "Home" at bounding box center [22, 16] width 16 height 16
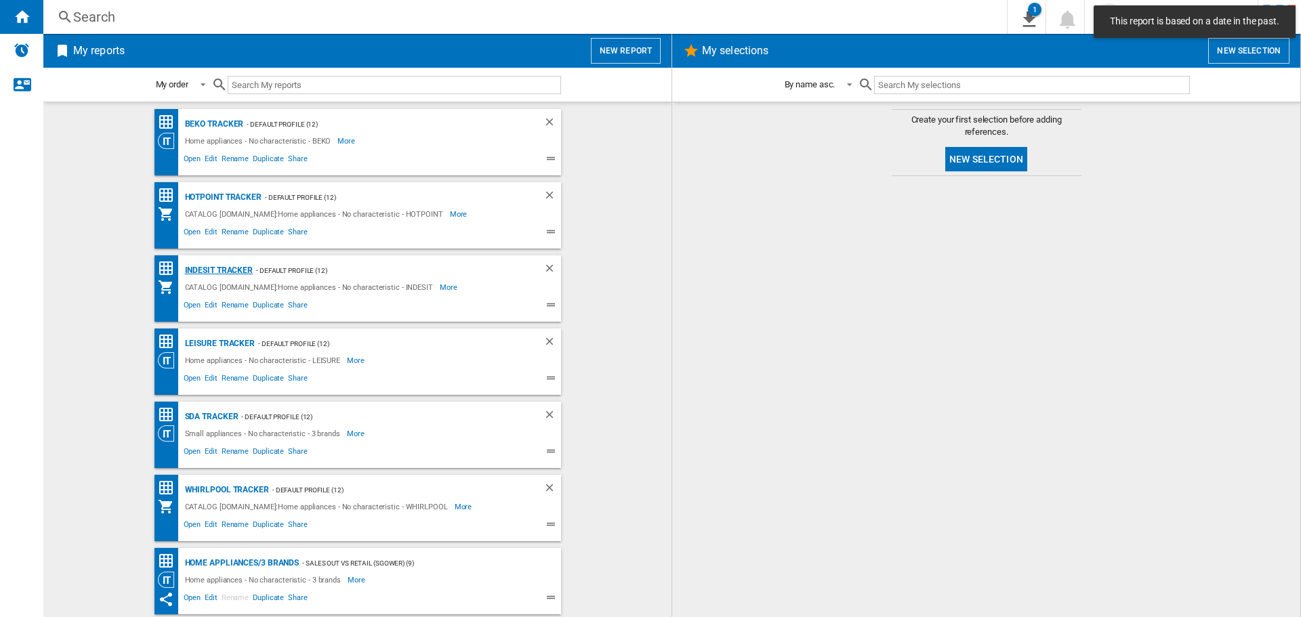
click at [220, 264] on div "Indesit Tracker" at bounding box center [218, 270] width 72 height 17
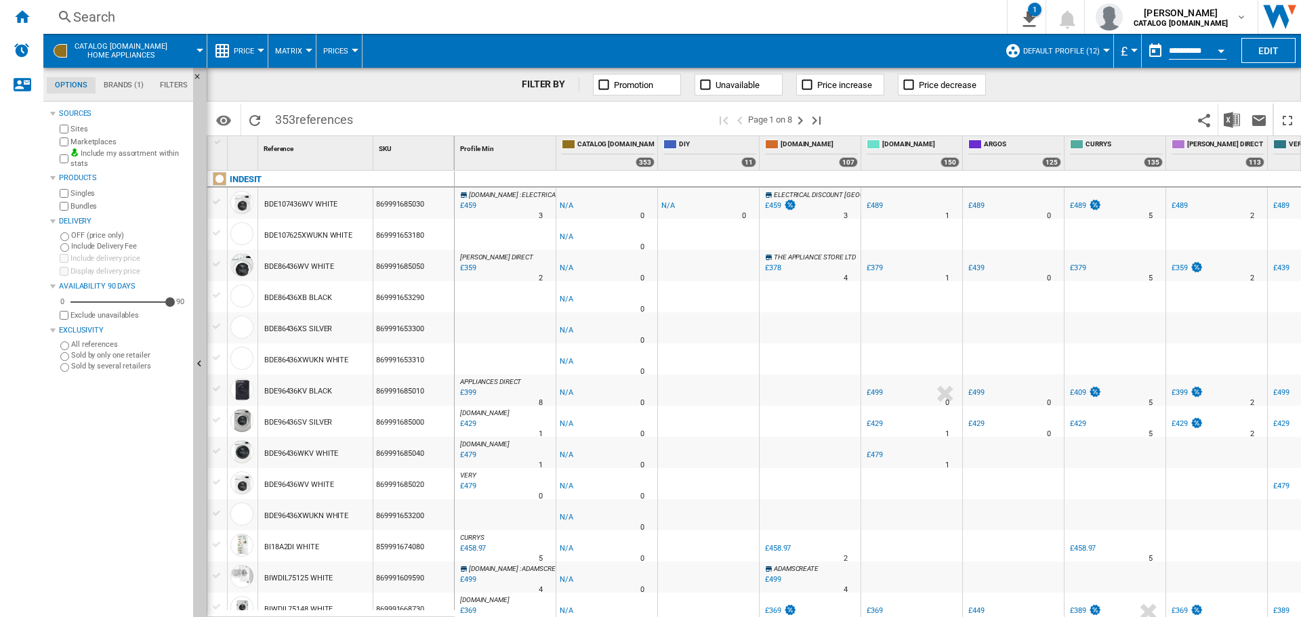
click at [1217, 51] on button "Open calendar" at bounding box center [1221, 49] width 24 height 24
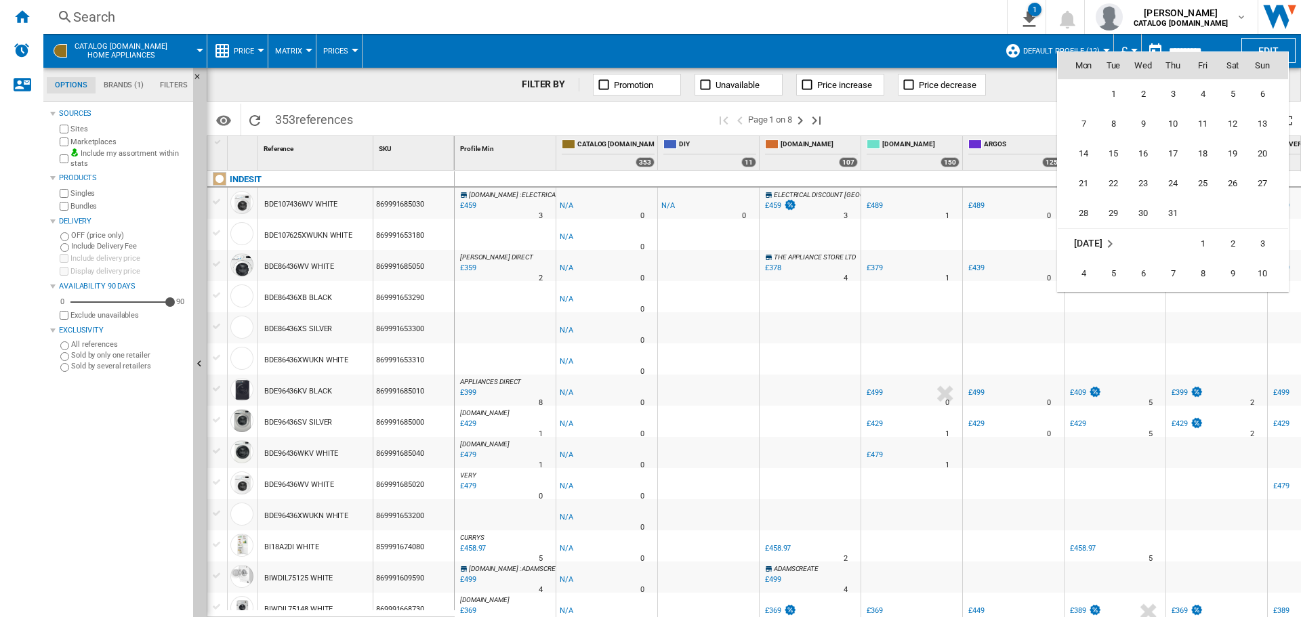
scroll to position [6126, 0]
click at [1124, 164] on span "15" at bounding box center [1113, 163] width 27 height 27
type input "**********"
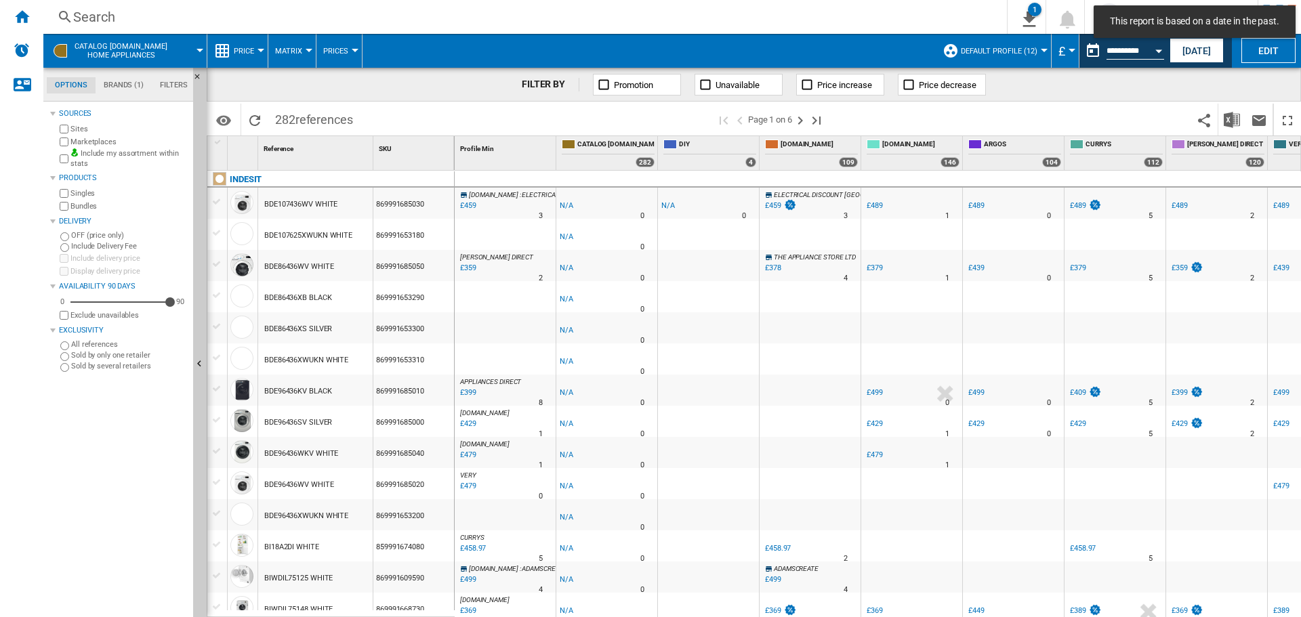
click at [1151, 52] on button "Open calendar" at bounding box center [1159, 49] width 24 height 24
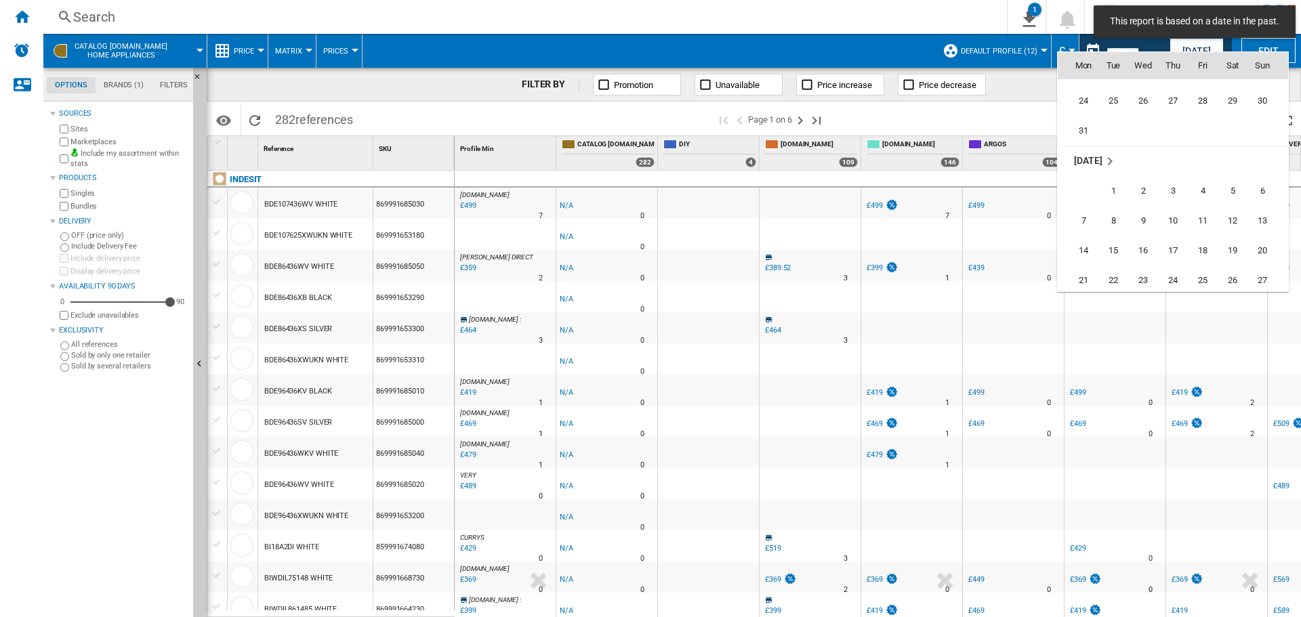
scroll to position [5496, 0]
click at [1087, 229] on span "7" at bounding box center [1083, 225] width 27 height 27
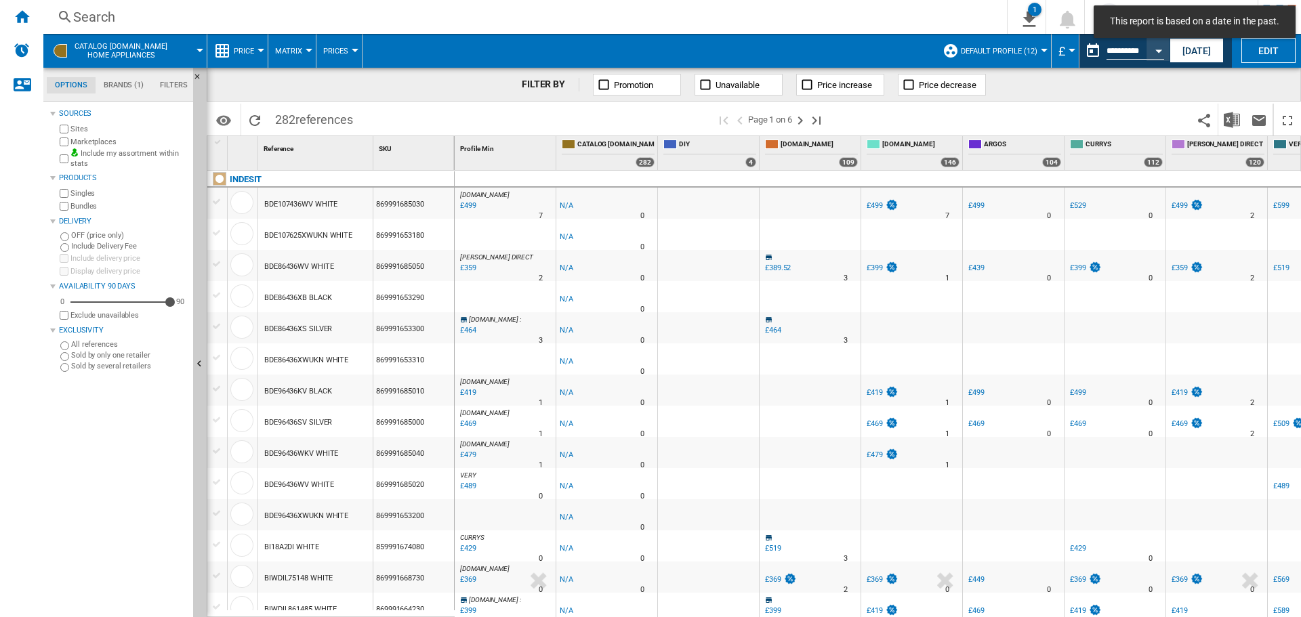
type input "**********"
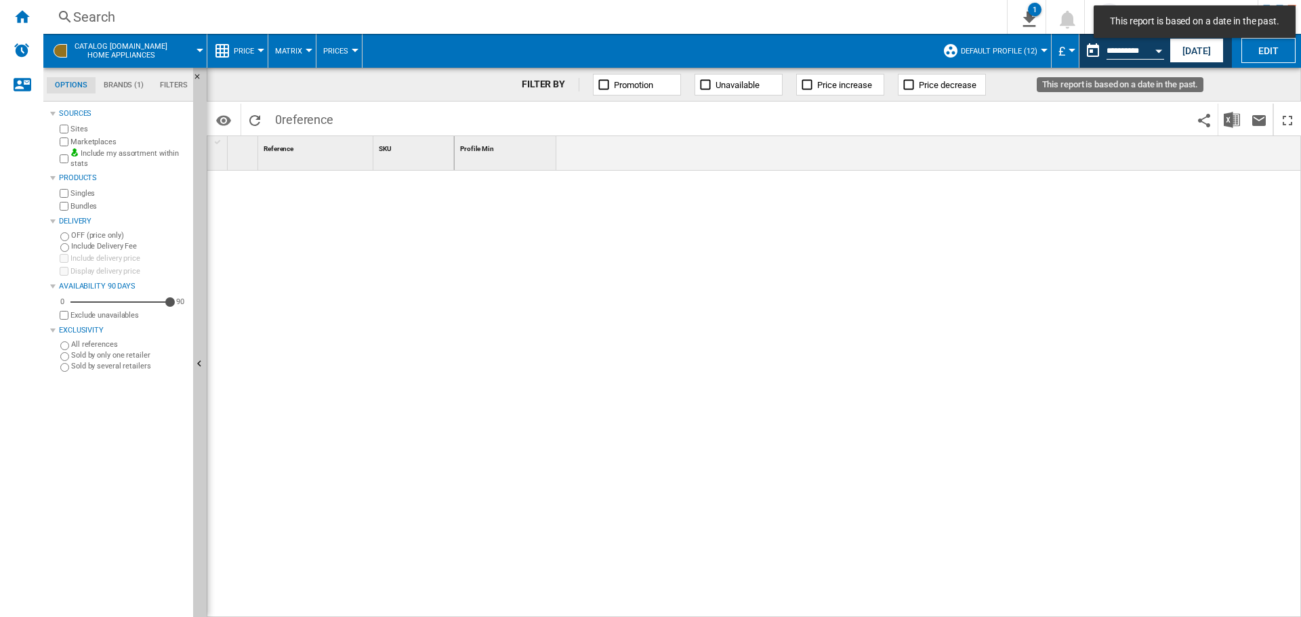
click at [1158, 54] on button "Open calendar" at bounding box center [1159, 49] width 24 height 24
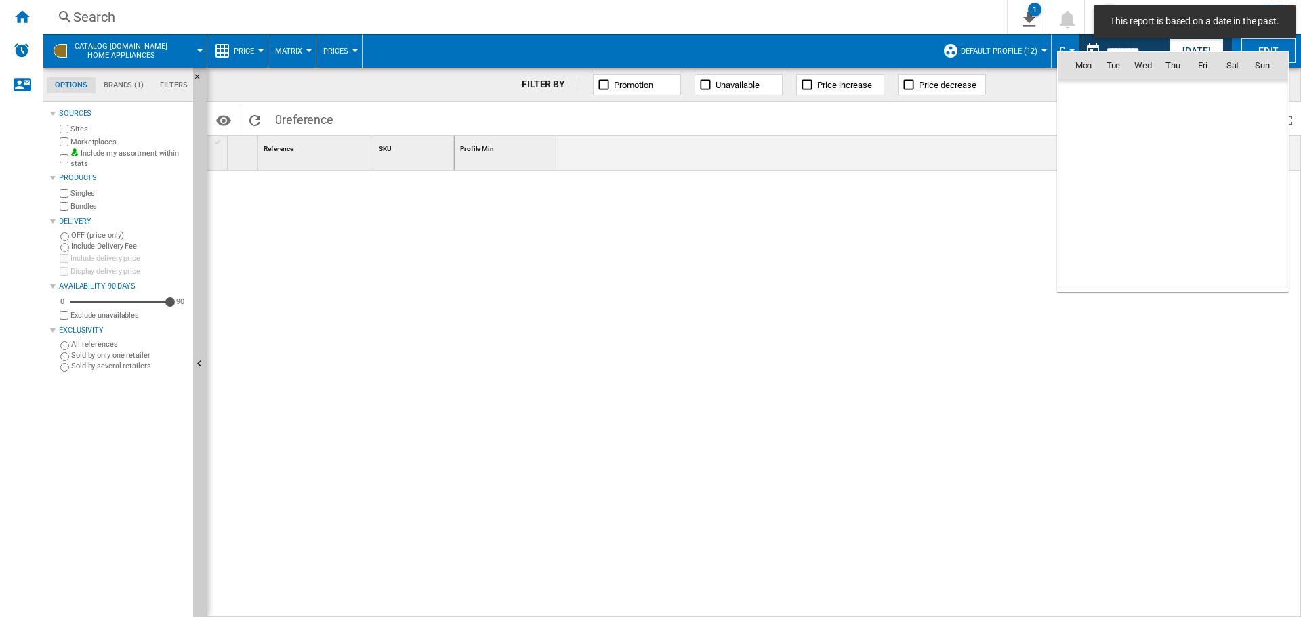
scroll to position [5567, 0]
click at [1165, 174] on span "17" at bounding box center [1172, 184] width 27 height 27
type input "**********"
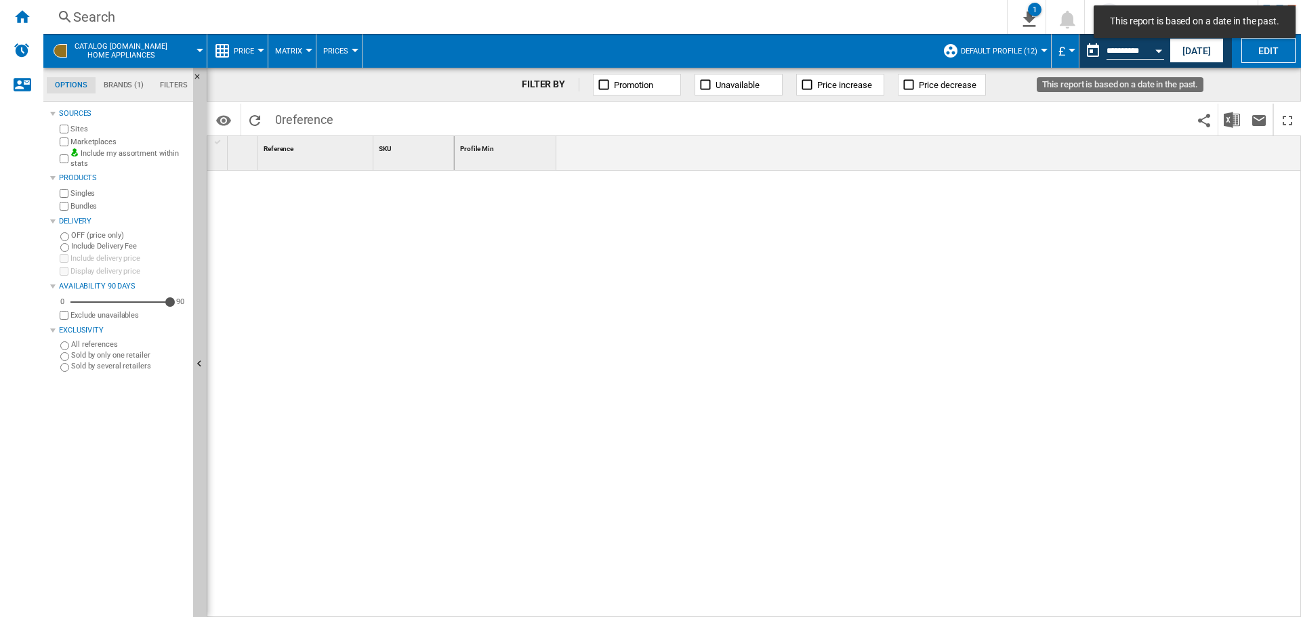
click at [1151, 51] on button "Open calendar" at bounding box center [1159, 49] width 24 height 24
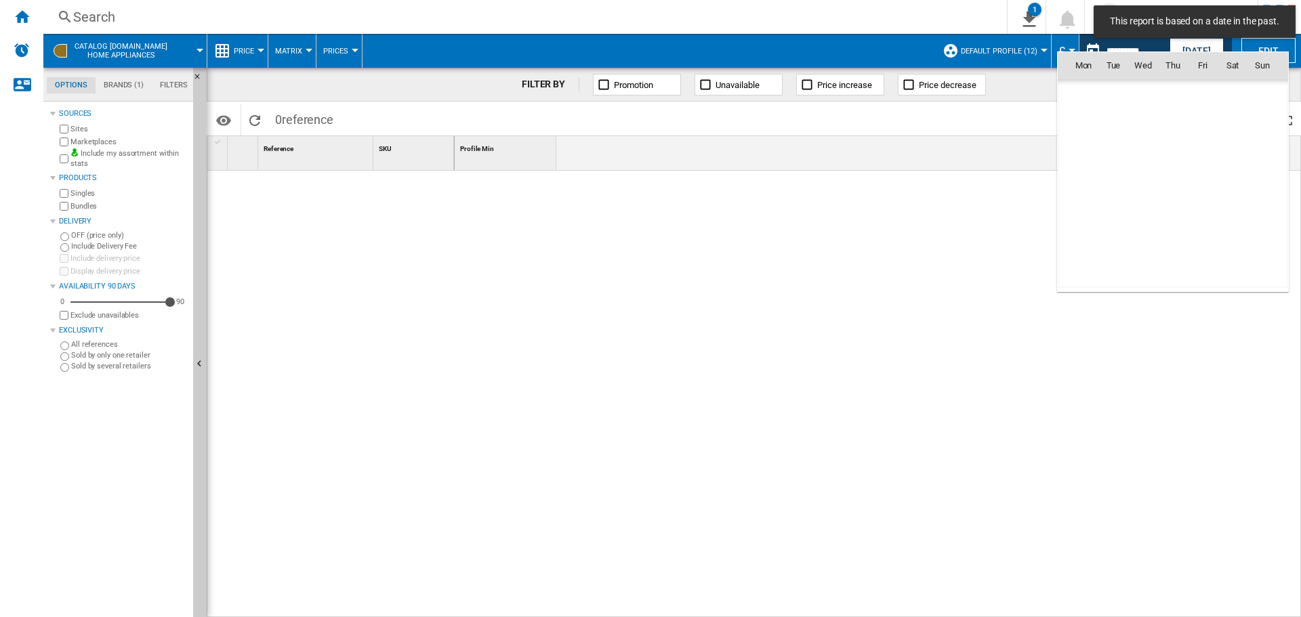
scroll to position [5567, 0]
click at [1226, 152] on span "12" at bounding box center [1232, 154] width 27 height 27
type input "**********"
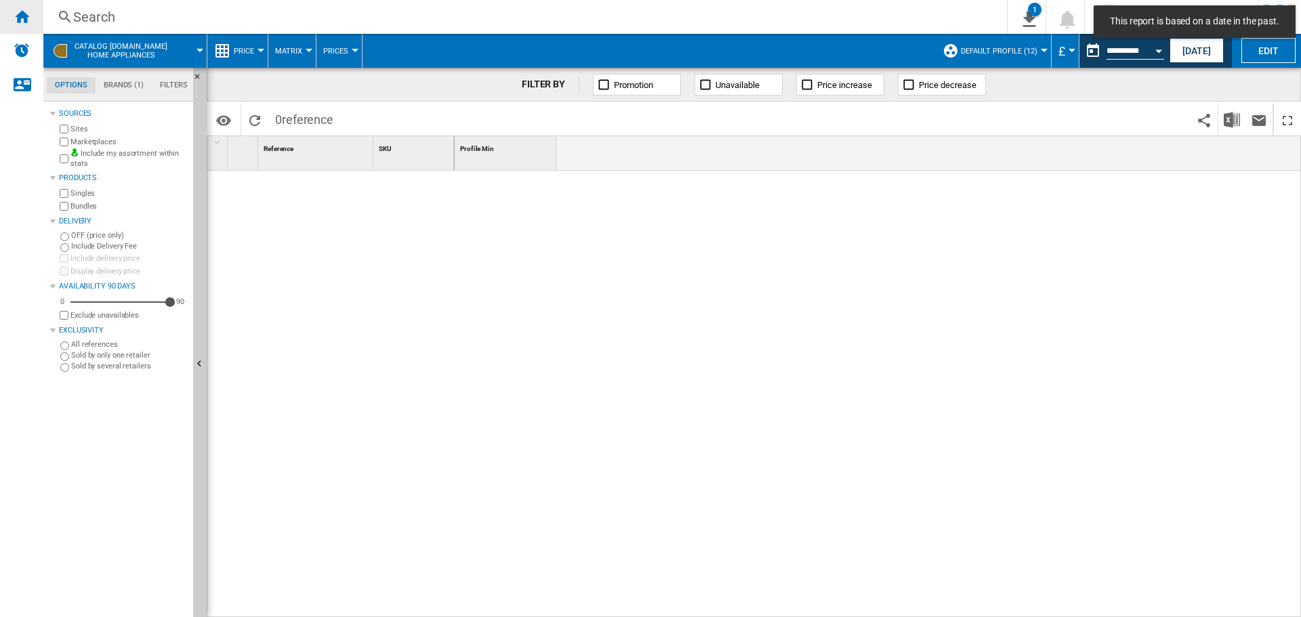
click at [28, 19] on ng-md-icon "Home" at bounding box center [22, 16] width 16 height 16
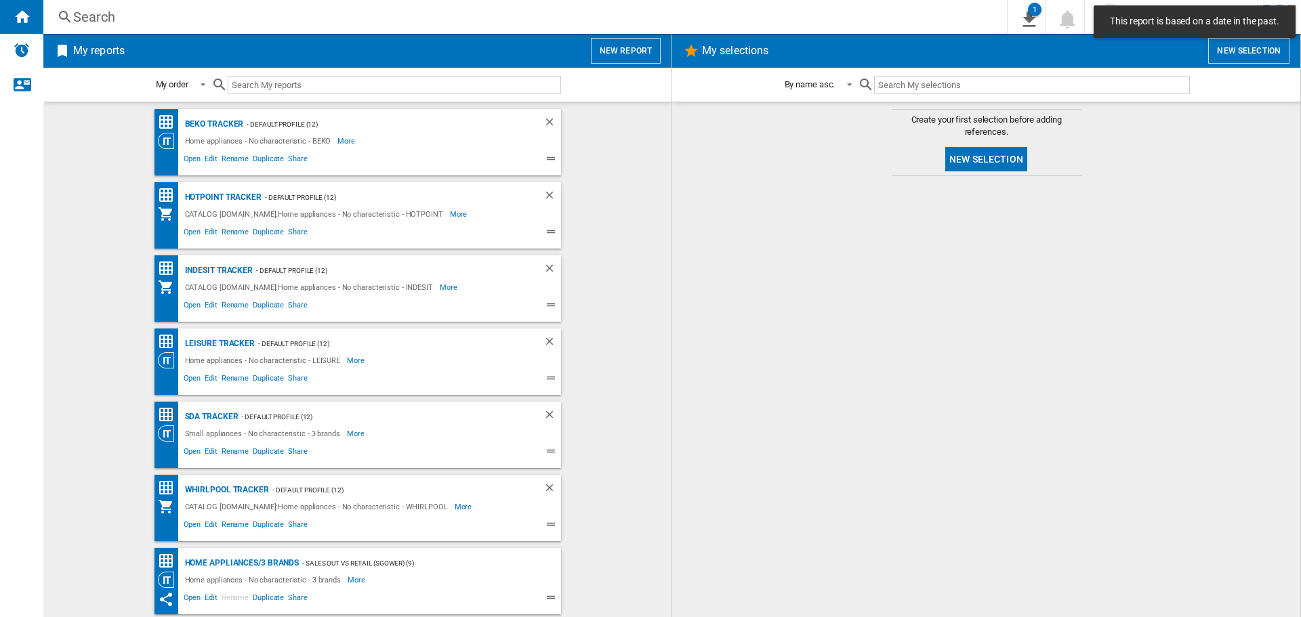
click at [613, 54] on button "New report" at bounding box center [626, 51] width 70 height 26
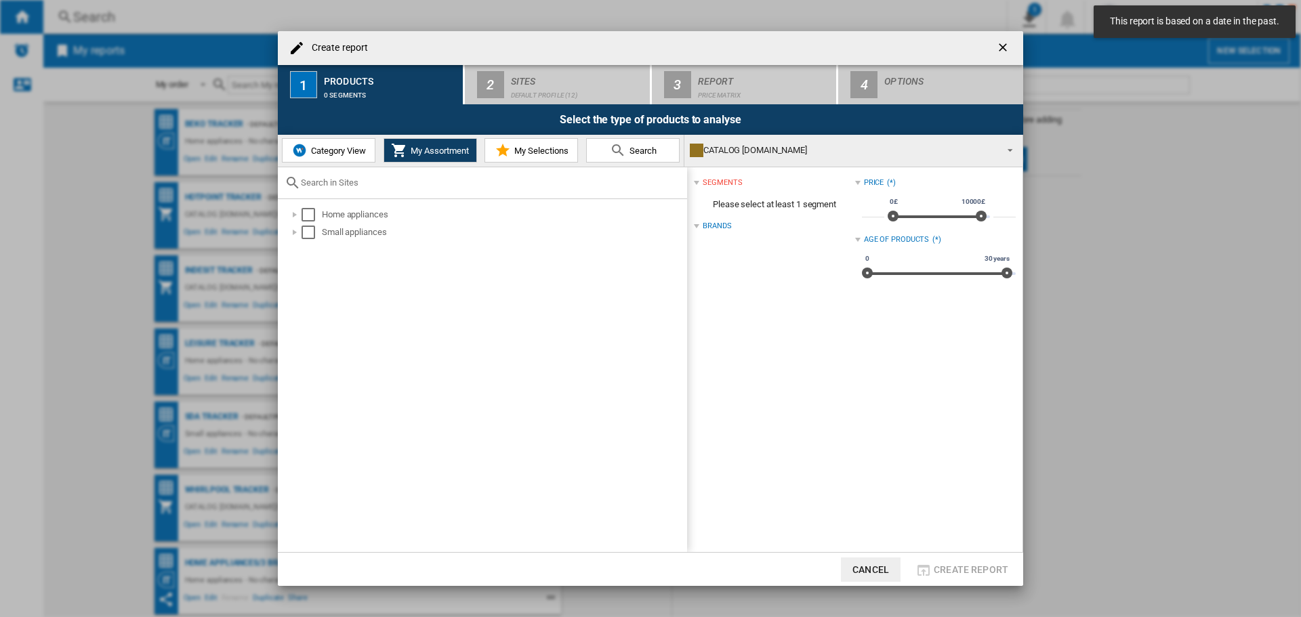
click at [1001, 48] on ng-md-icon "getI18NText('BUTTONS.CLOSE_DIALOG')" at bounding box center [1004, 49] width 16 height 16
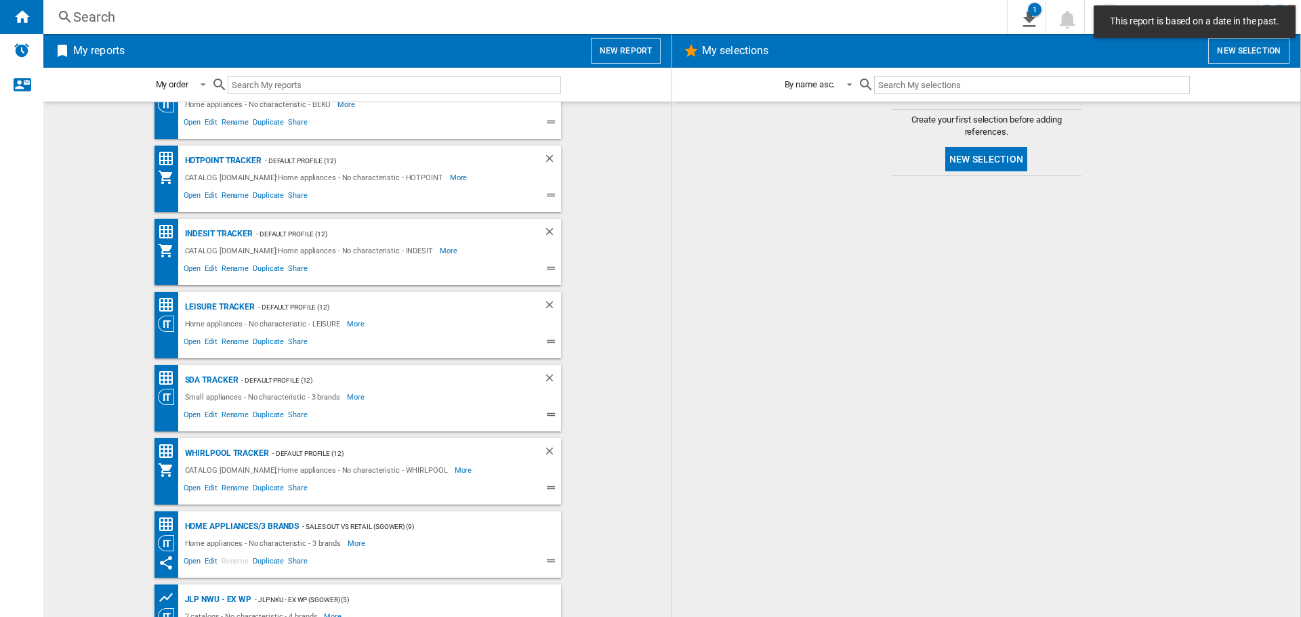
scroll to position [70, 0]
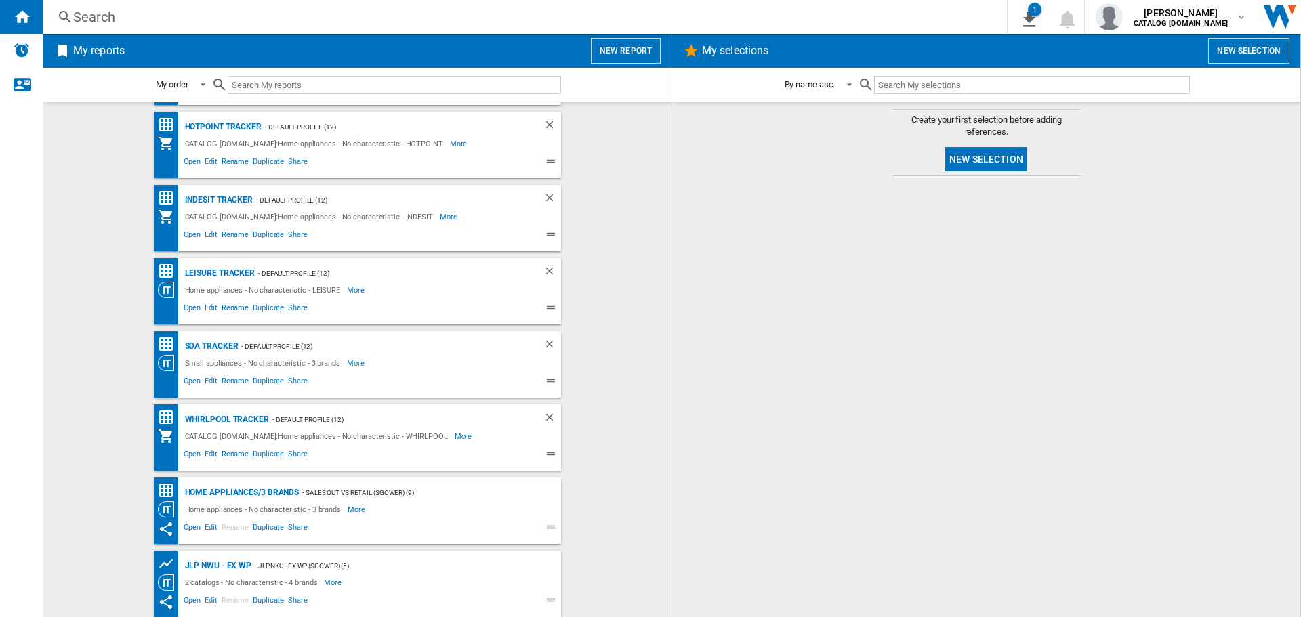
click at [545, 602] on ng-md-icon at bounding box center [553, 602] width 16 height 16
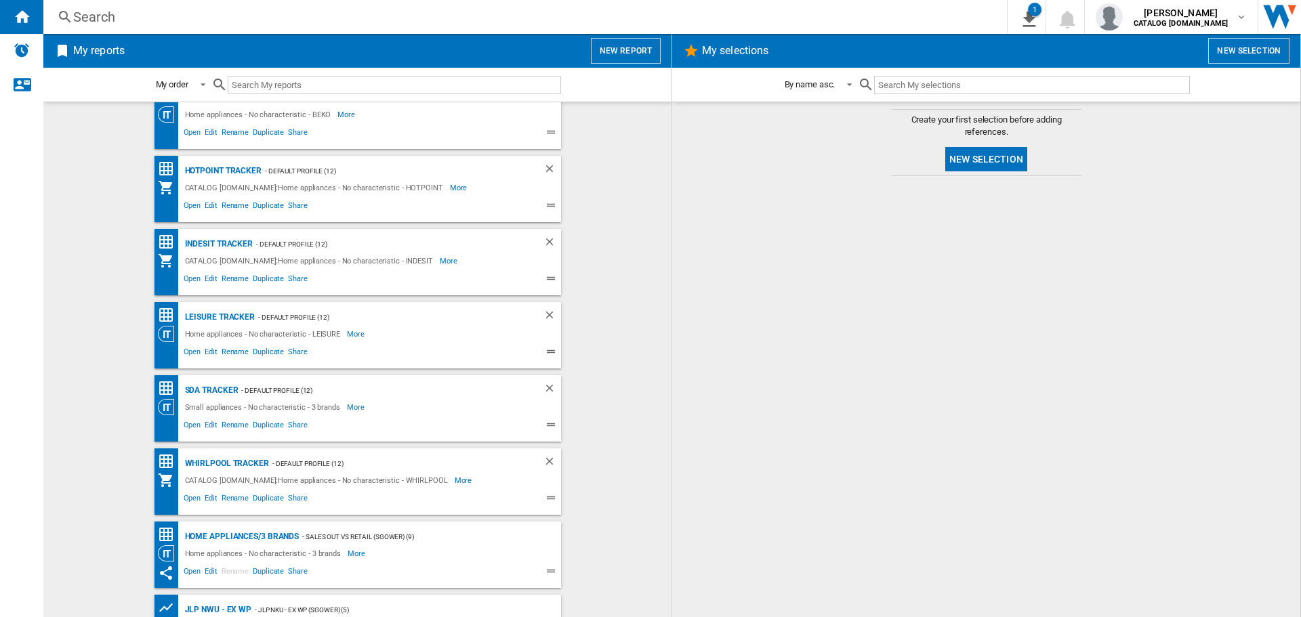
scroll to position [3, 0]
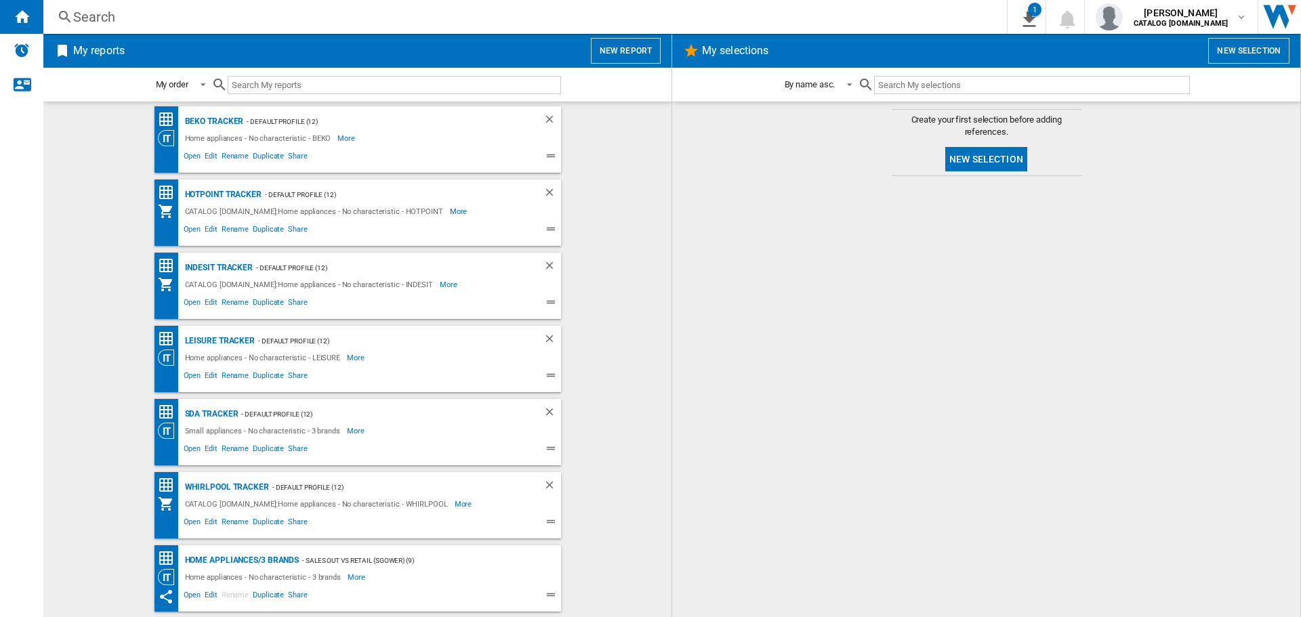
click at [632, 62] on button "New report" at bounding box center [626, 51] width 70 height 26
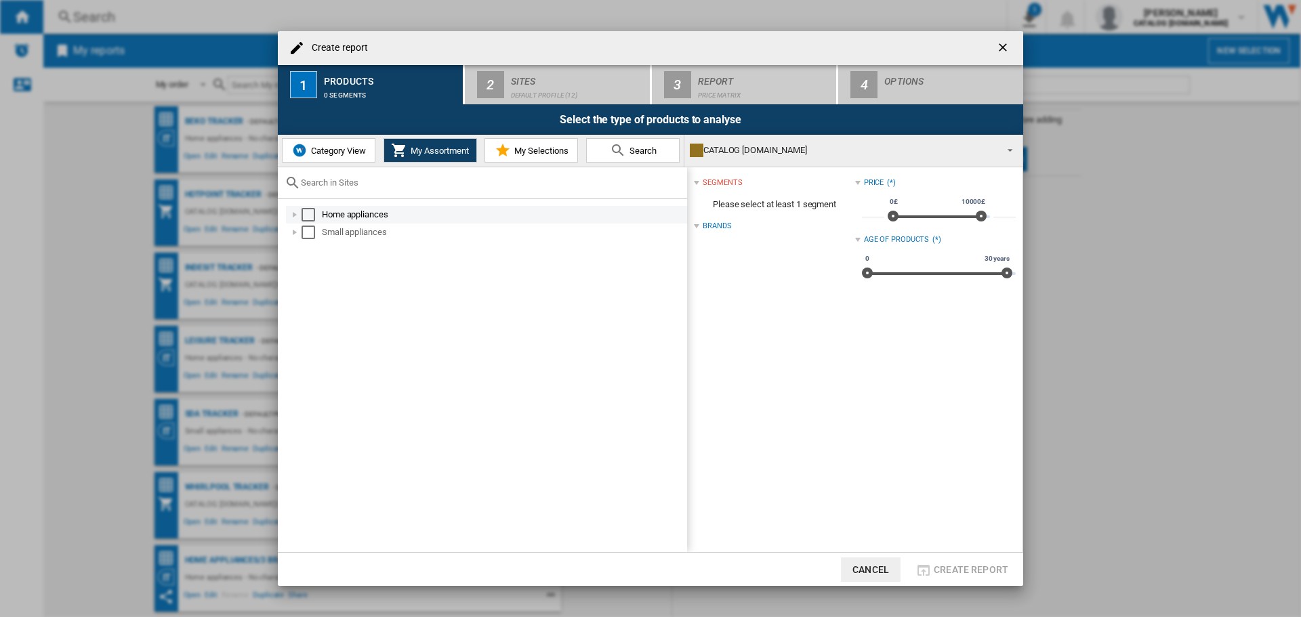
click at [316, 213] on md-checkbox "Select" at bounding box center [312, 215] width 20 height 14
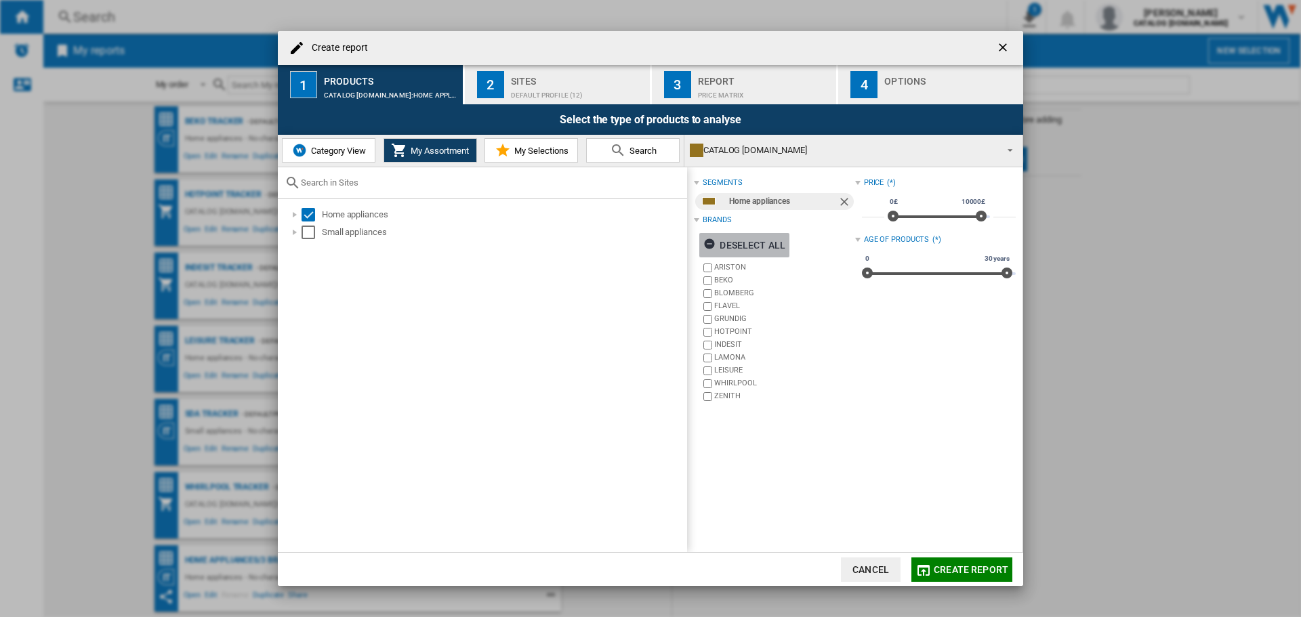
click at [744, 245] on div "Deselect all" at bounding box center [744, 245] width 82 height 24
click at [723, 344] on label "INDESIT" at bounding box center [784, 344] width 140 height 10
click at [502, 81] on div "2" at bounding box center [490, 84] width 27 height 27
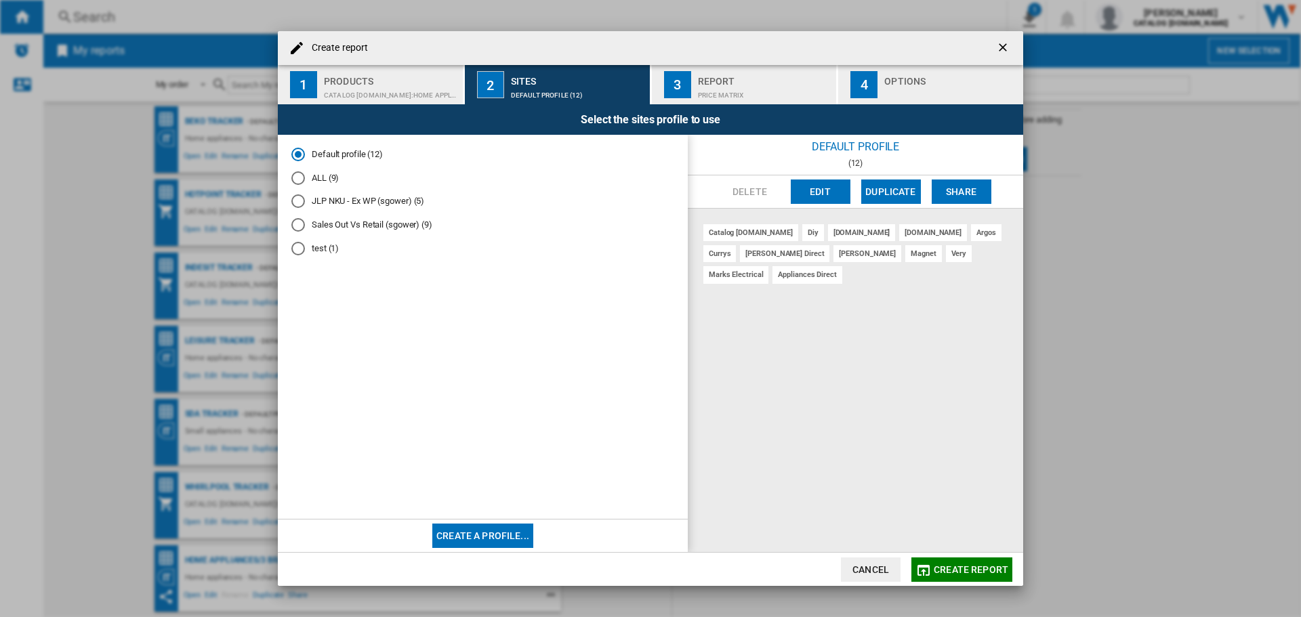
click at [320, 185] on md-radio-group "Default profile (12) ALL (9) JLP NKU - Ex WP (sgower) (5) Sales Out Vs Retail (…" at bounding box center [482, 206] width 383 height 117
click at [719, 68] on button "3 Report Price Matrix" at bounding box center [745, 84] width 186 height 39
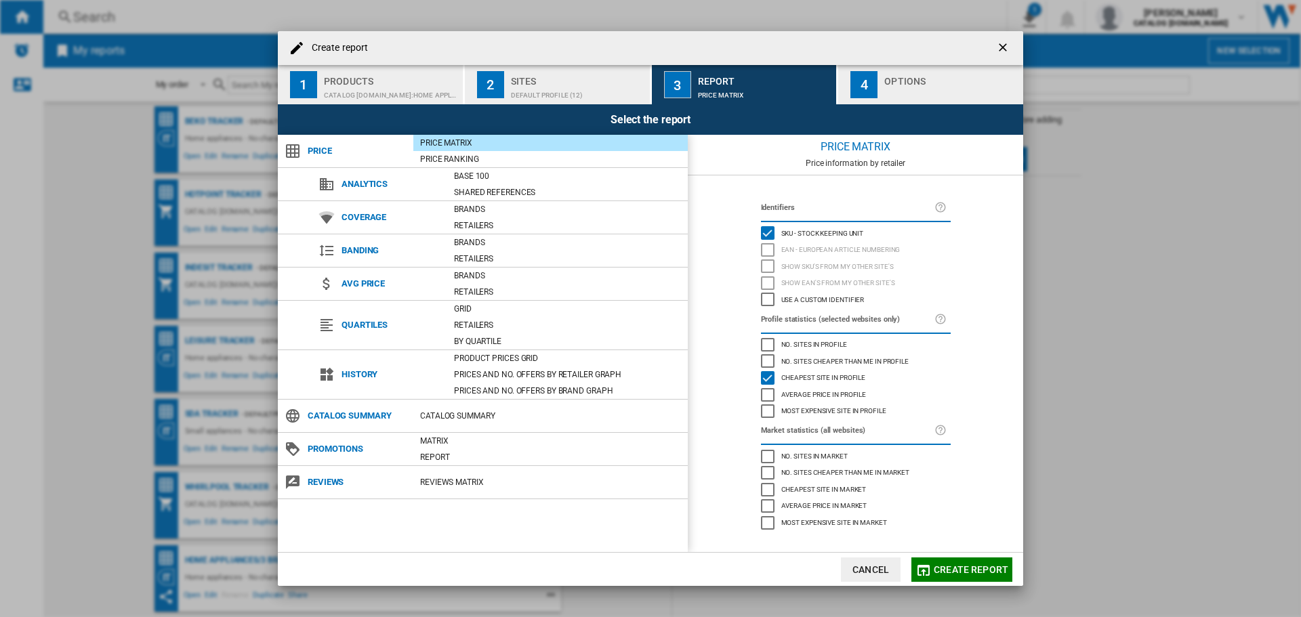
drag, startPoint x: 911, startPoint y: 78, endPoint x: 910, endPoint y: 100, distance: 22.4
click at [911, 79] on div "Options" at bounding box center [950, 77] width 133 height 14
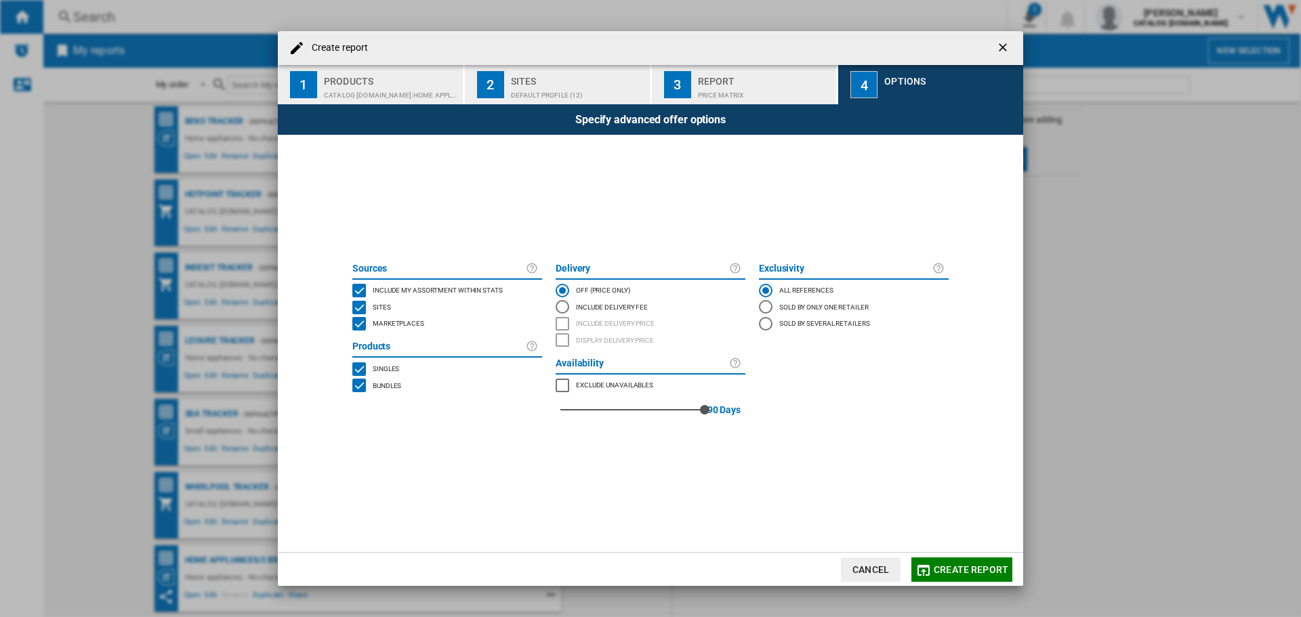
click at [976, 565] on span "Create report" at bounding box center [971, 569] width 75 height 11
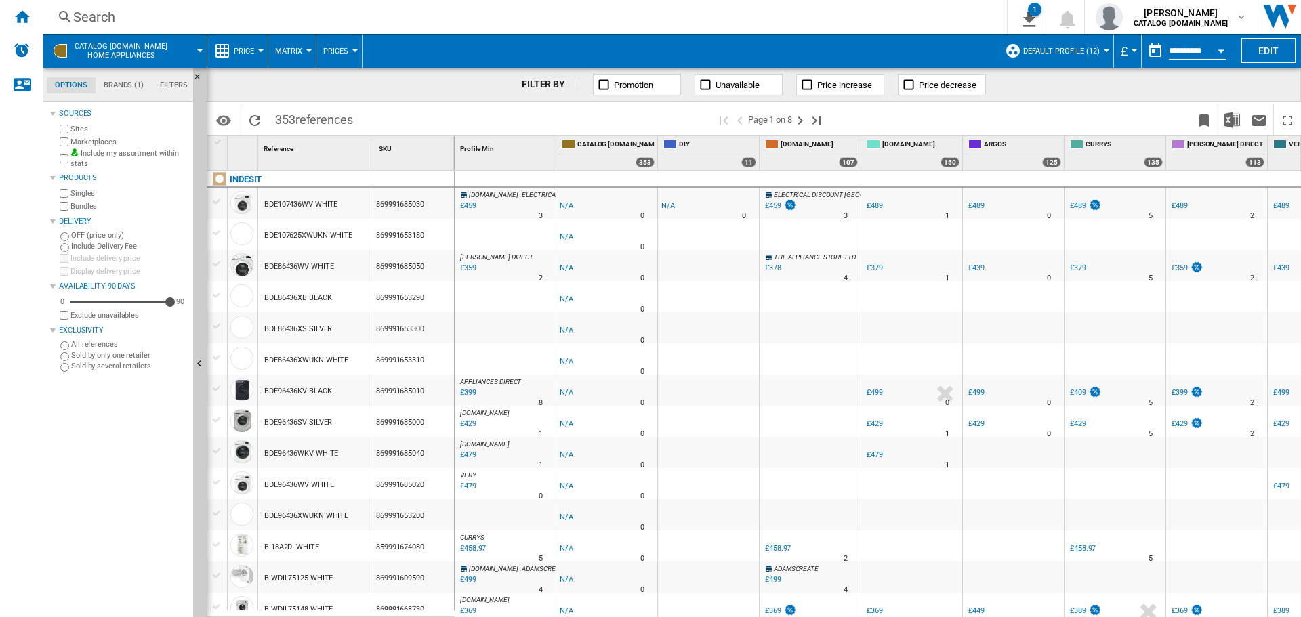
click at [1220, 51] on div "Open calendar" at bounding box center [1221, 50] width 7 height 3
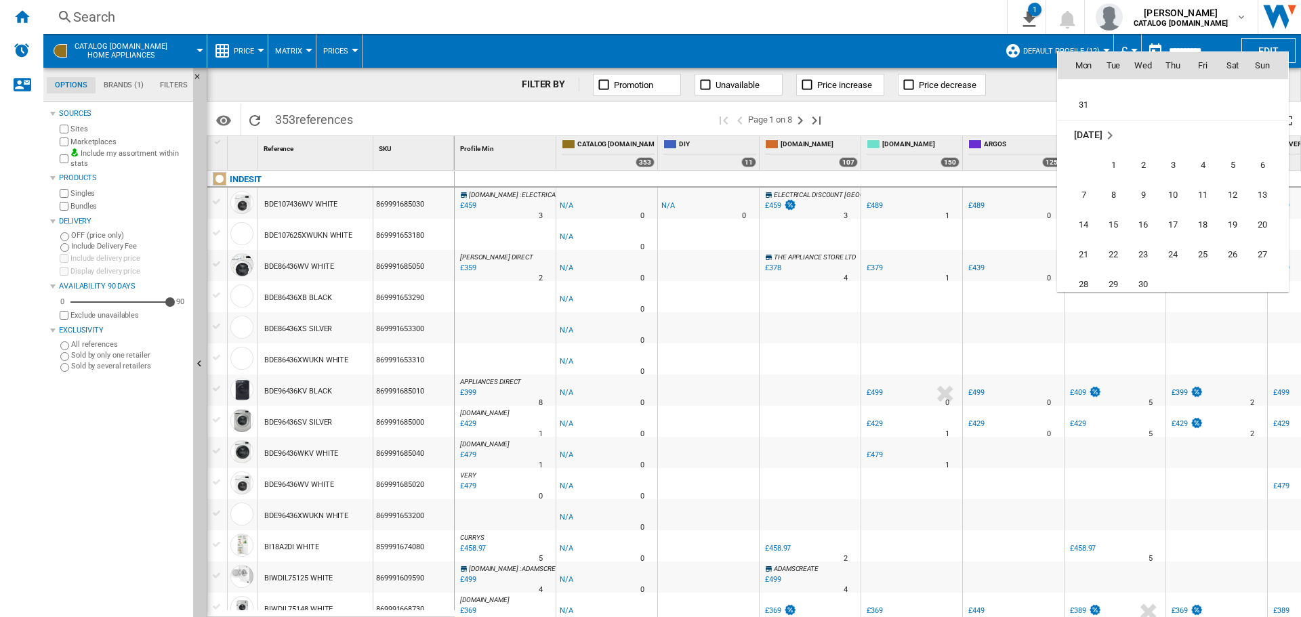
scroll to position [5516, 0]
click at [1171, 220] on td "17" at bounding box center [1173, 235] width 30 height 30
type input "**********"
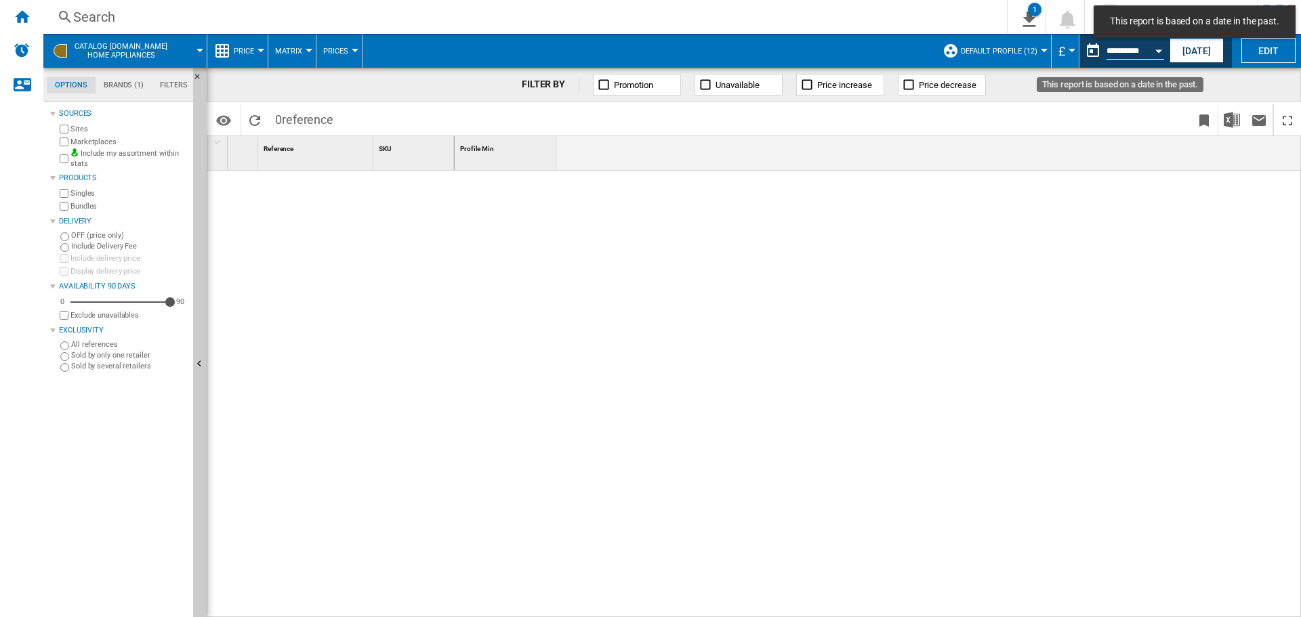
click at [1160, 47] on button "Open calendar" at bounding box center [1159, 49] width 24 height 24
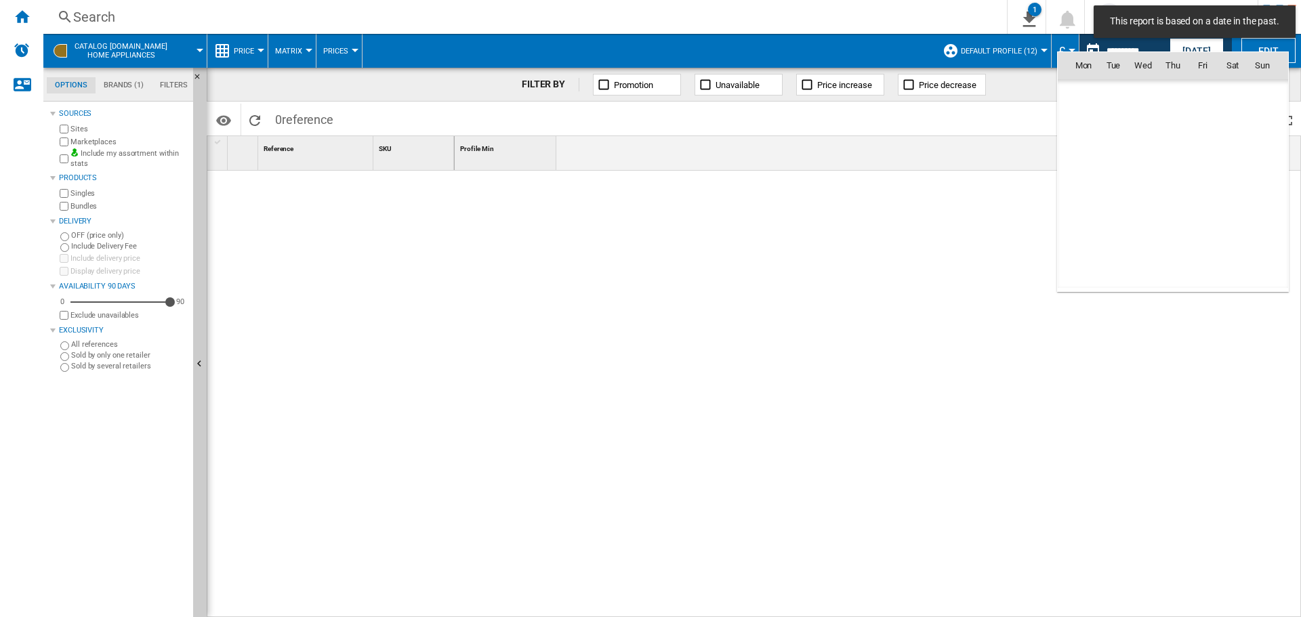
scroll to position [5567, 0]
click at [1237, 159] on span "12" at bounding box center [1232, 154] width 27 height 27
type input "**********"
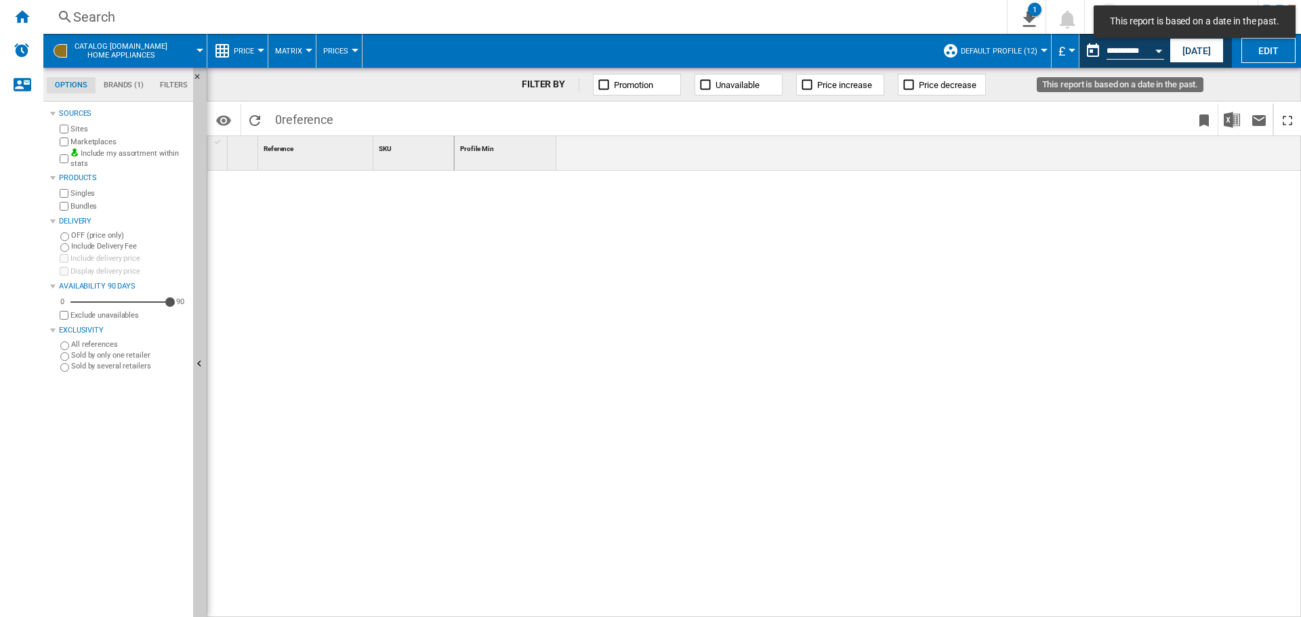
click at [1150, 44] on button "Open calendar" at bounding box center [1159, 49] width 24 height 24
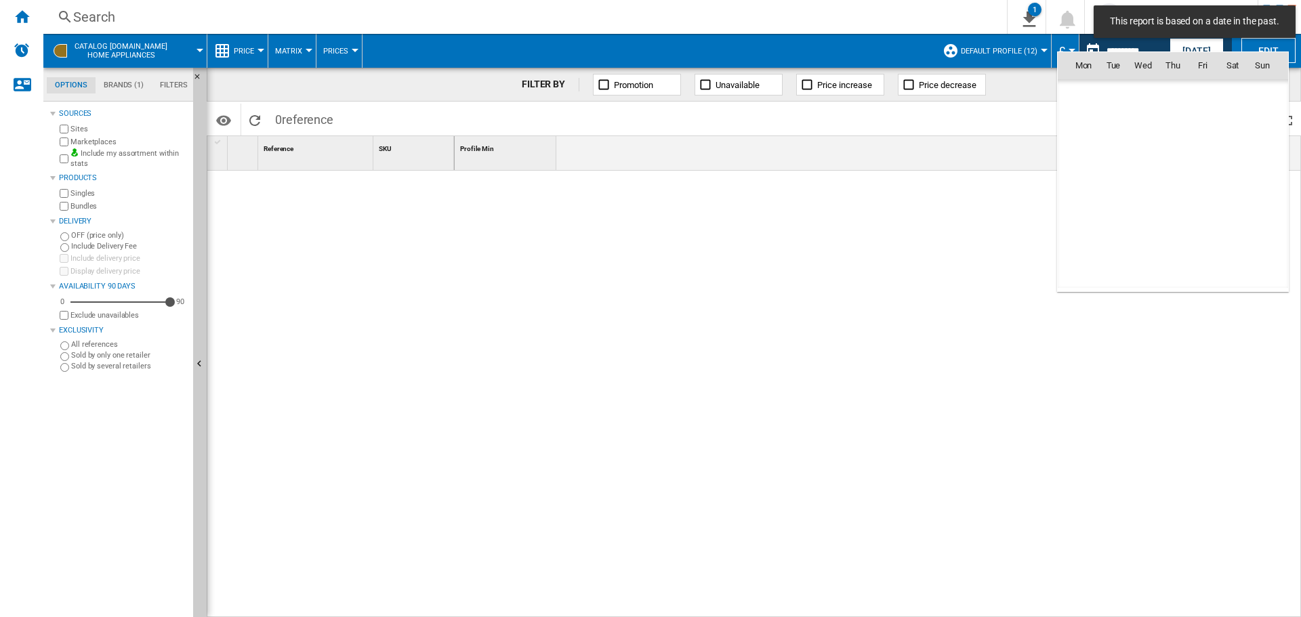
scroll to position [5567, 0]
click at [1093, 211] on span "21" at bounding box center [1083, 214] width 27 height 27
type input "**********"
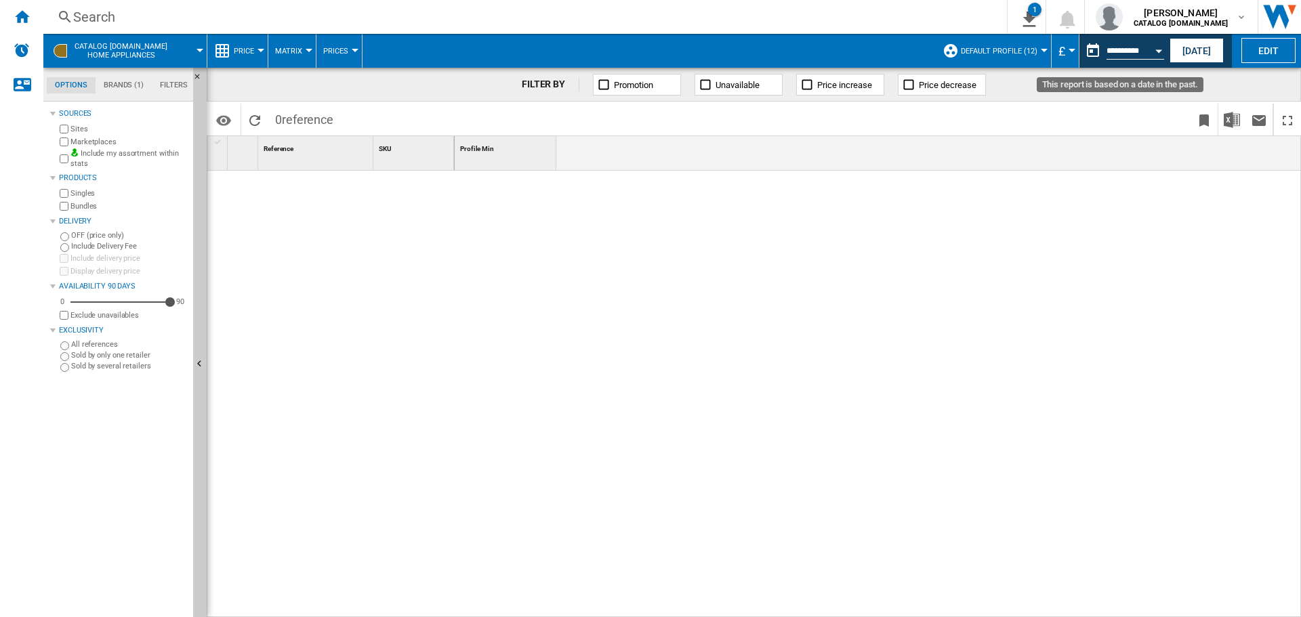
click at [1155, 56] on button "Open calendar" at bounding box center [1159, 49] width 24 height 24
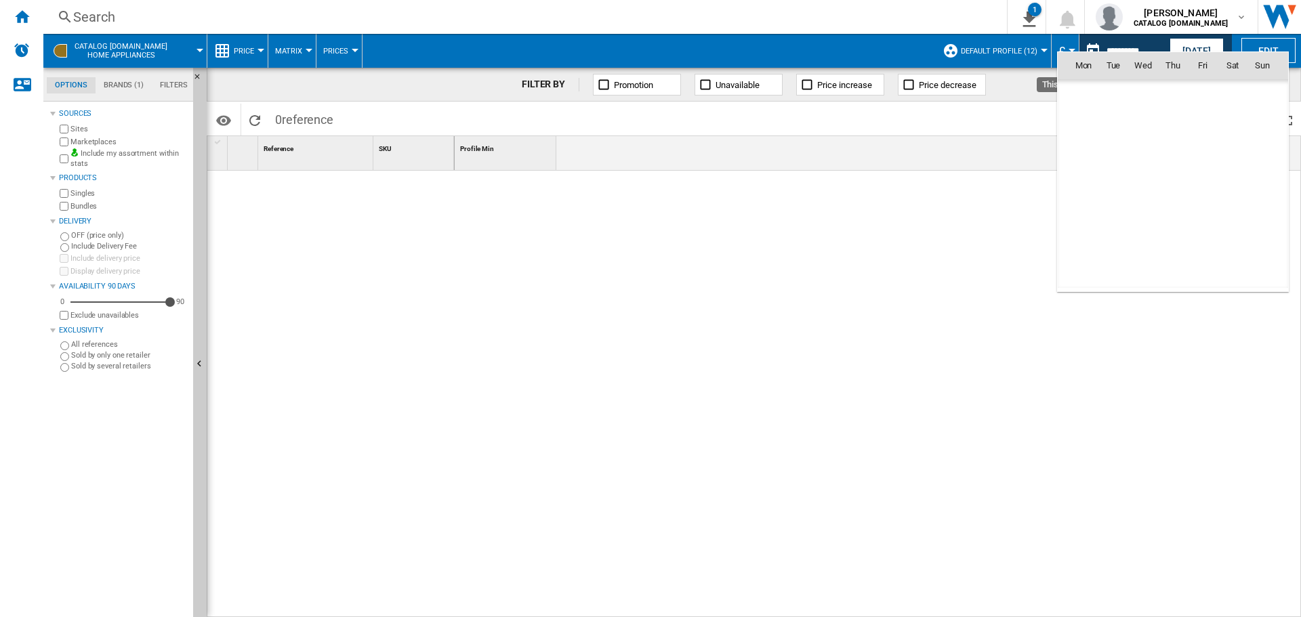
scroll to position [5567, 0]
click at [1144, 141] on span "9" at bounding box center [1143, 154] width 27 height 27
type input "**********"
